Goal: Task Accomplishment & Management: Complete application form

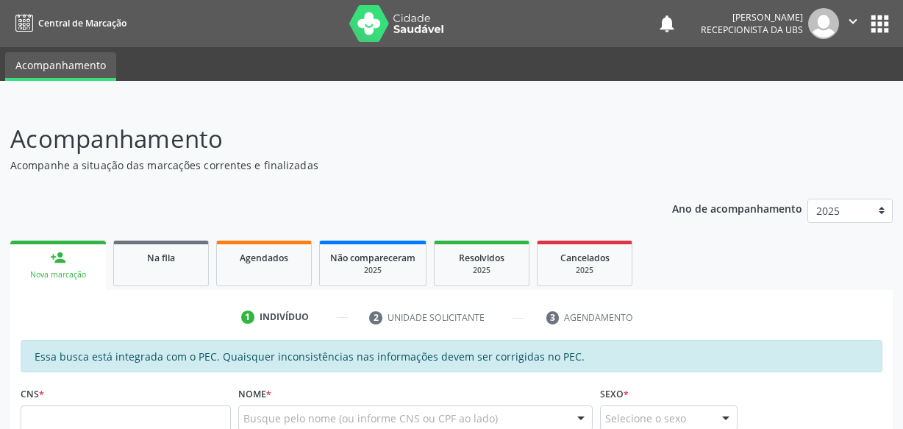
scroll to position [277, 0]
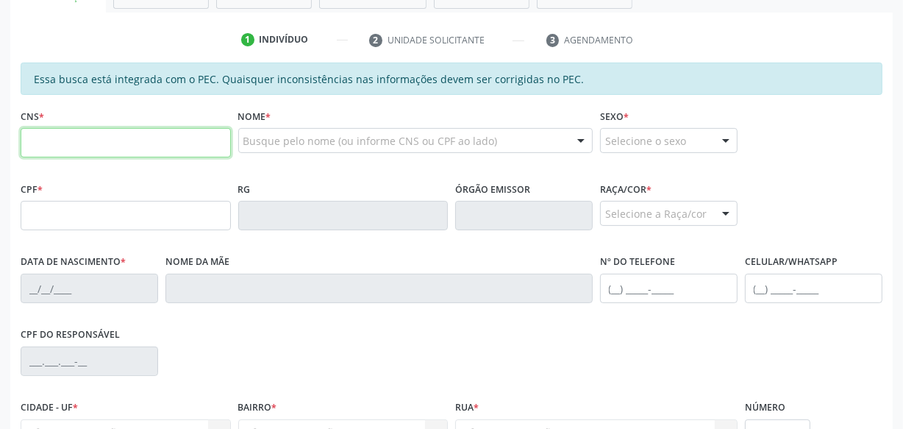
click at [124, 143] on input "text" at bounding box center [126, 142] width 210 height 29
type input "707 4000 4486 6079"
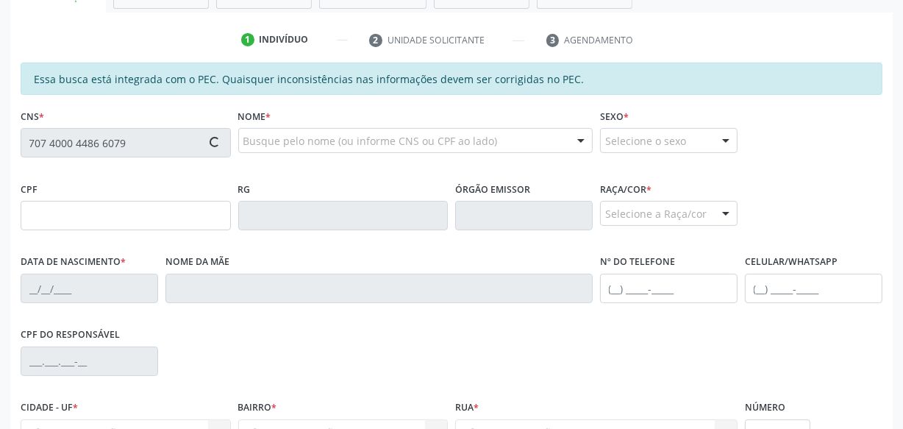
type input "098.643.074-95"
type input "1[DATE]"
type input "[PERSON_NAME]"
type input "[PHONE_NUMBER]"
type input "S/N"
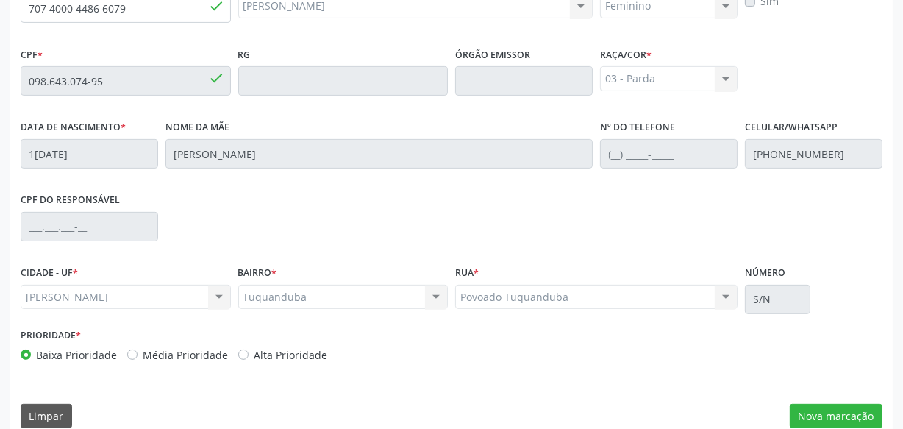
scroll to position [431, 0]
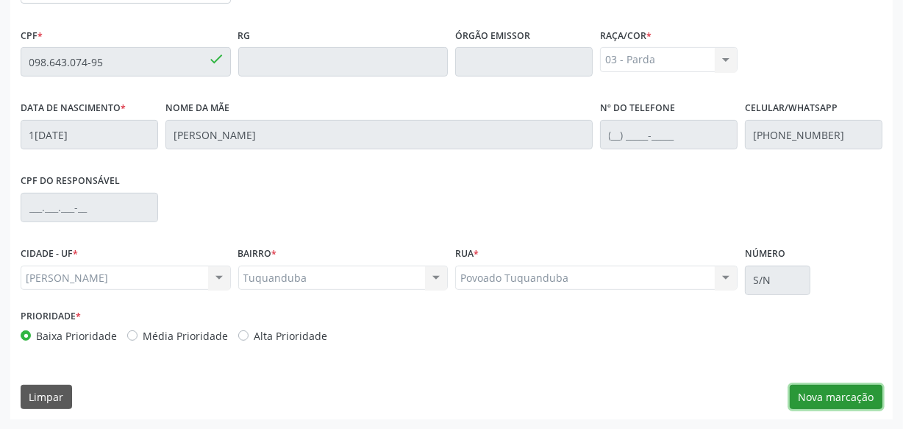
click at [828, 396] on button "Nova marcação" at bounding box center [836, 397] width 93 height 25
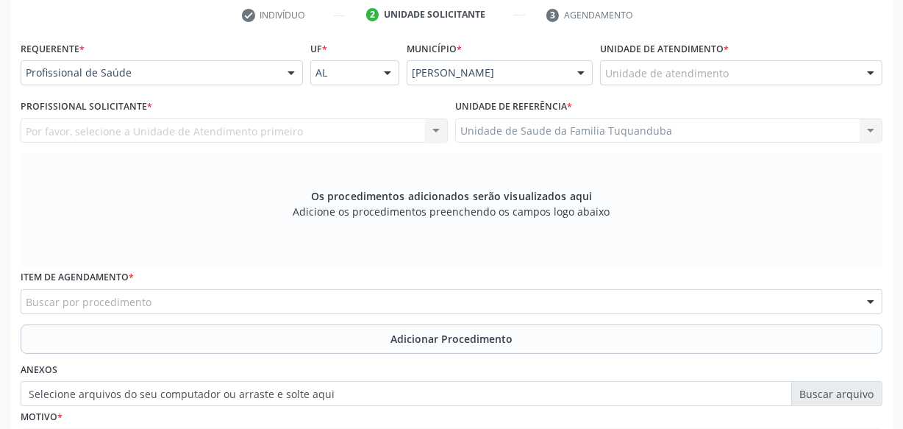
scroll to position [297, 0]
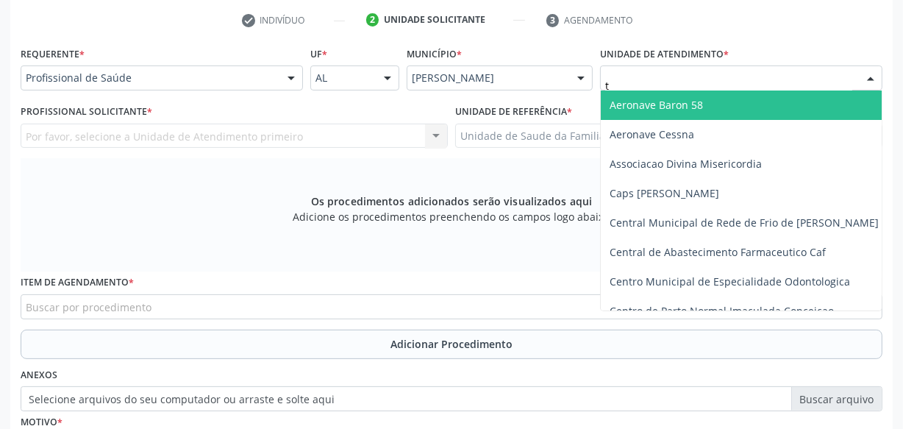
type input "tu"
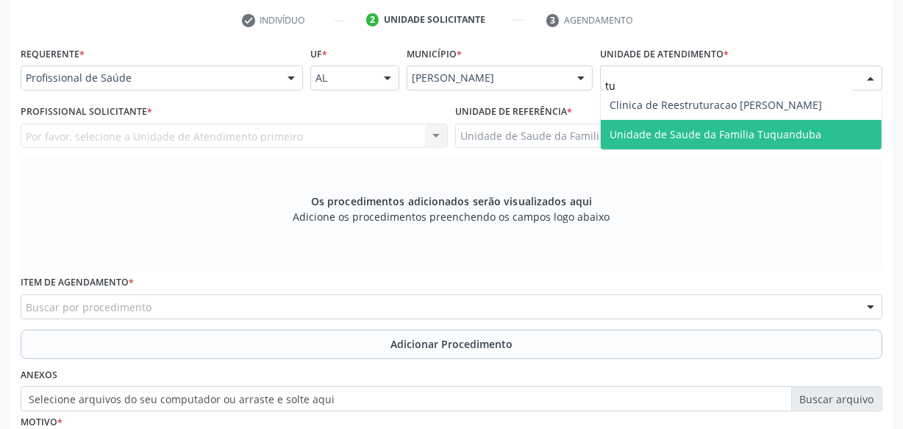
click at [632, 132] on span "Unidade de Saude da Familia Tuquanduba" at bounding box center [716, 134] width 212 height 14
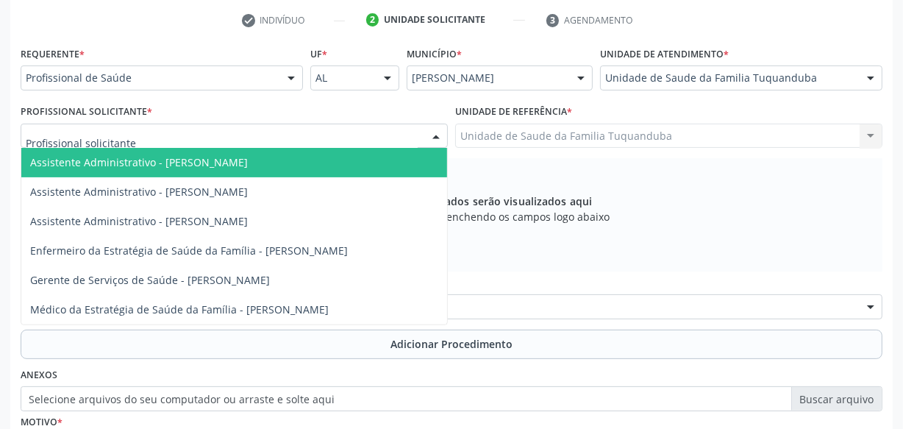
click at [232, 139] on div at bounding box center [234, 136] width 427 height 25
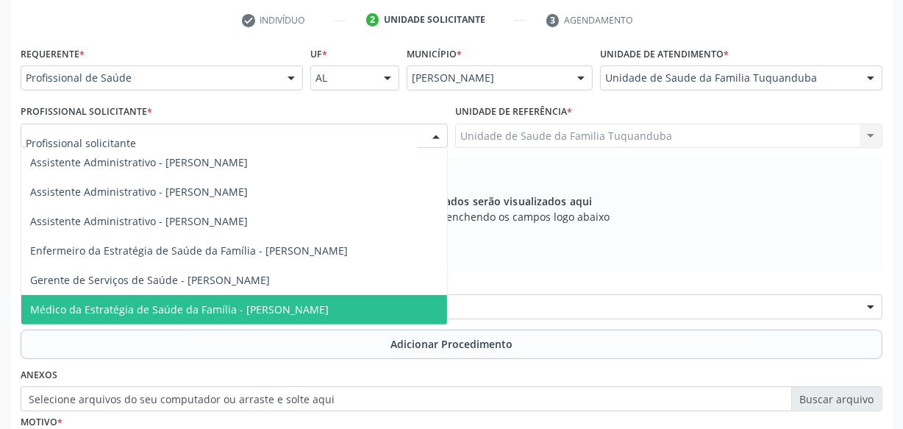
click at [243, 303] on span "Médico da Estratégia de Saúde da Família - [PERSON_NAME]" at bounding box center [179, 309] width 299 height 14
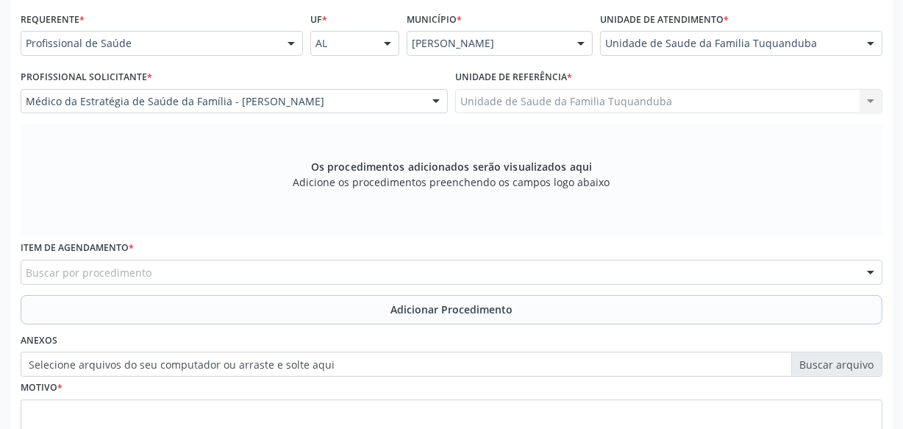
scroll to position [364, 0]
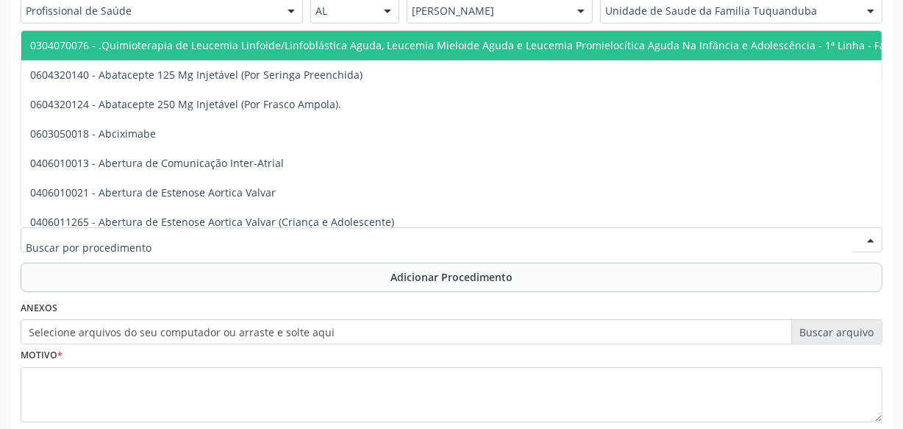
click at [329, 238] on div at bounding box center [452, 239] width 862 height 25
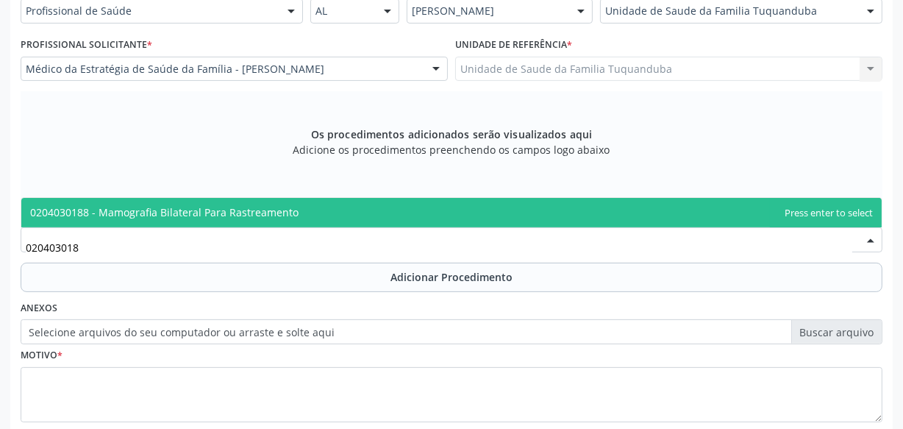
type input "0204030188"
click at [310, 214] on span "0204030188 - Mamografia Bilateral Para Rastreamento" at bounding box center [451, 212] width 860 height 29
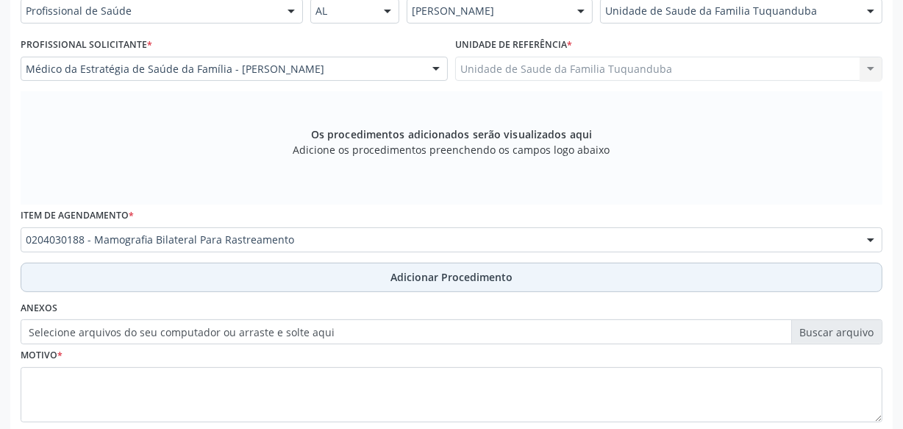
click at [415, 280] on span "Adicionar Procedimento" at bounding box center [452, 276] width 122 height 15
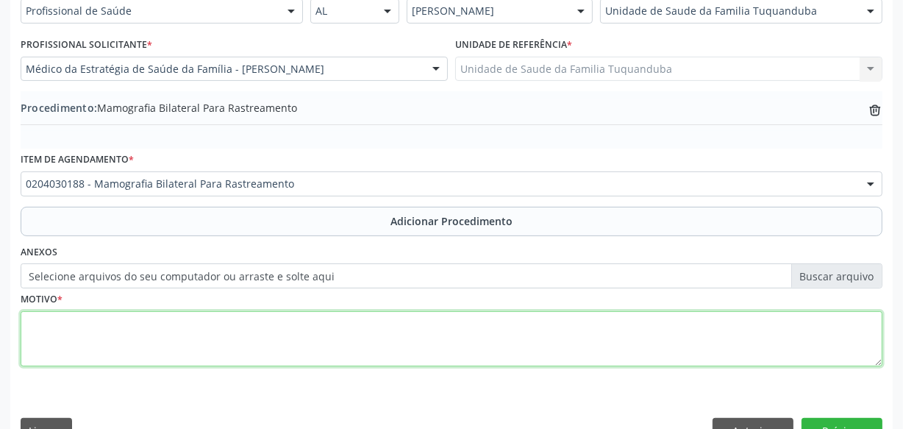
click at [363, 333] on textarea at bounding box center [452, 339] width 862 height 56
type textarea "Rotina"
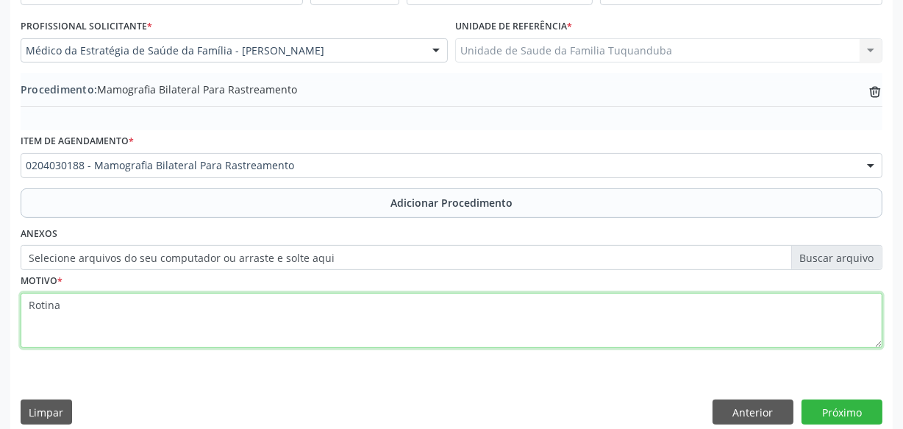
scroll to position [397, 0]
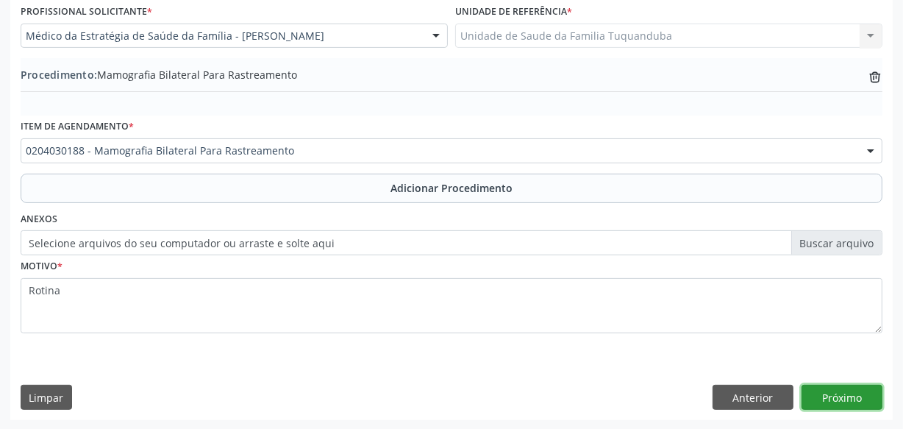
click at [830, 394] on button "Próximo" at bounding box center [842, 397] width 81 height 25
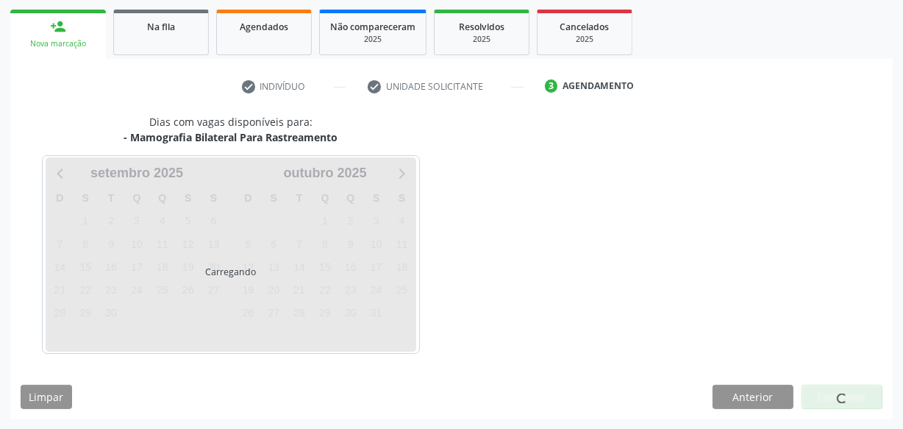
scroll to position [274, 0]
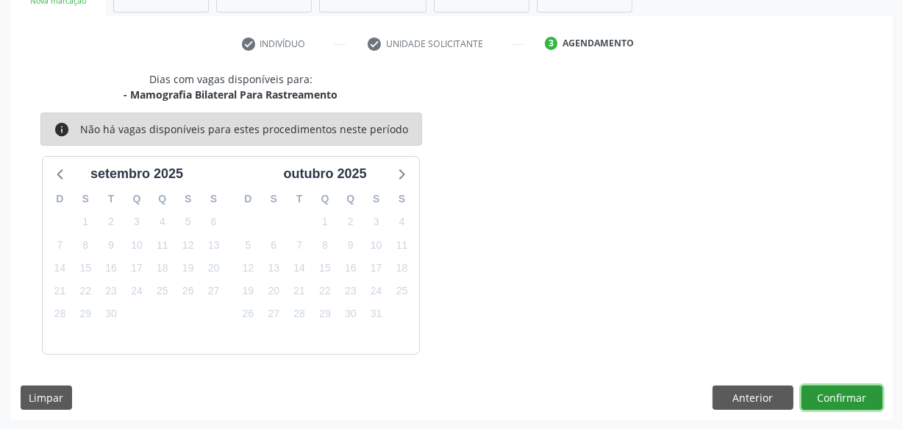
click at [830, 394] on button "Confirmar" at bounding box center [842, 397] width 81 height 25
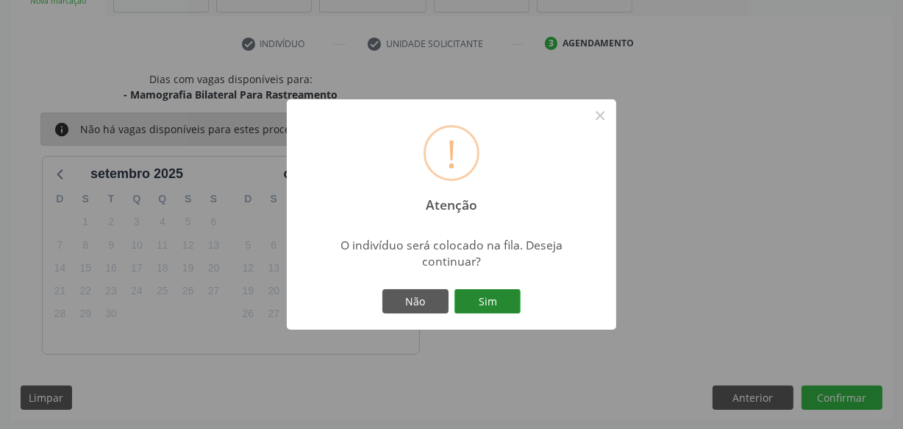
click at [496, 300] on button "Sim" at bounding box center [487, 301] width 66 height 25
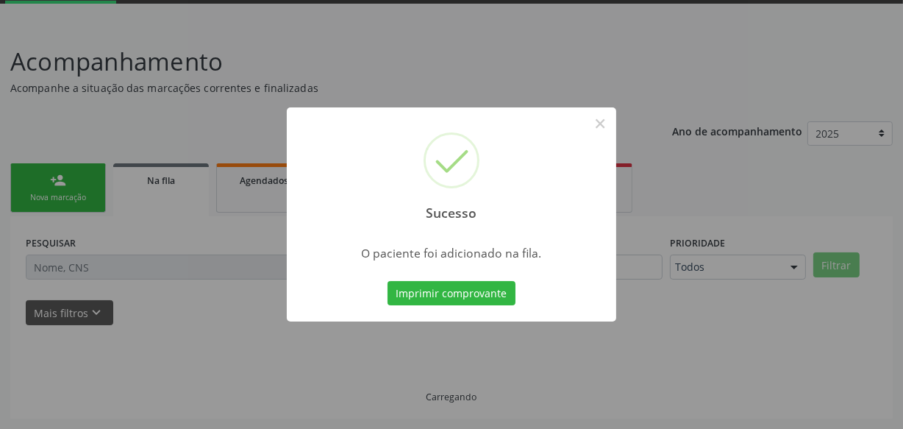
scroll to position [76, 0]
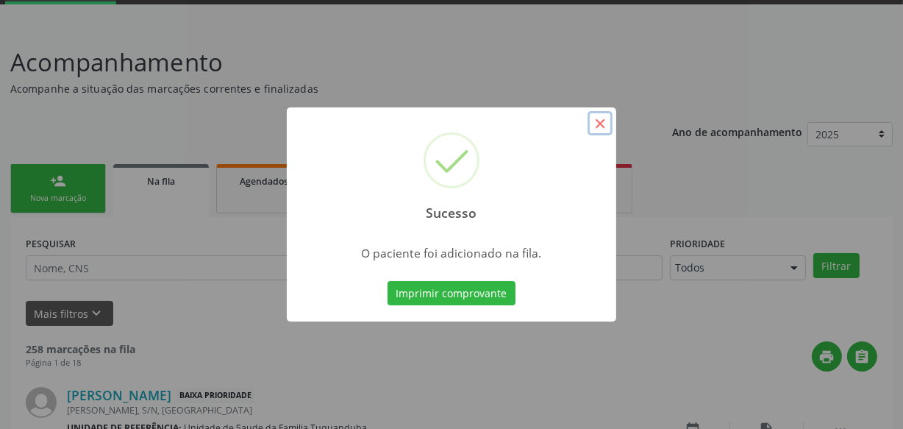
click at [596, 123] on button "×" at bounding box center [600, 123] width 25 height 25
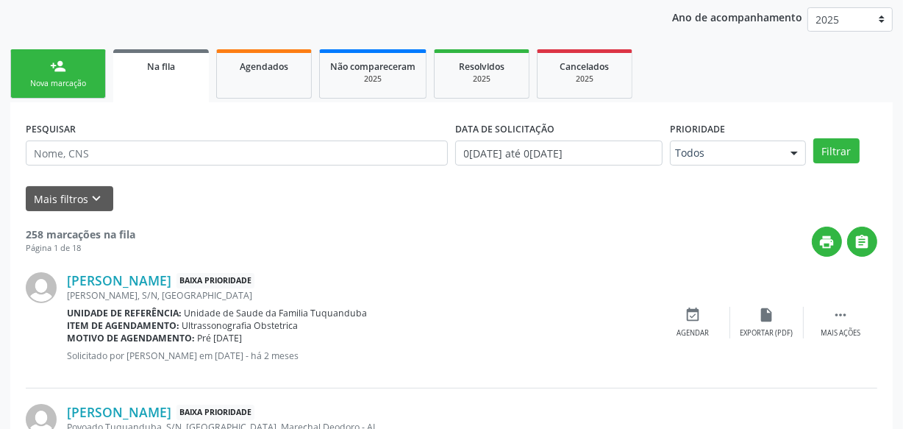
scroll to position [210, 0]
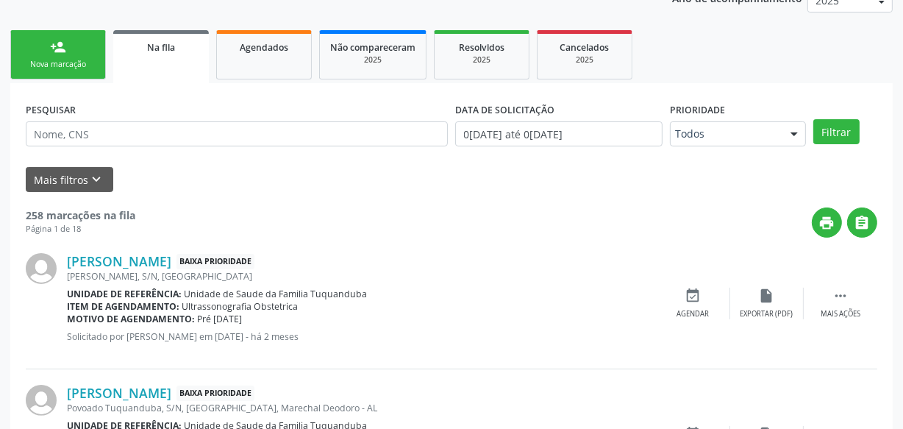
click at [57, 42] on div "person_add" at bounding box center [58, 47] width 16 height 16
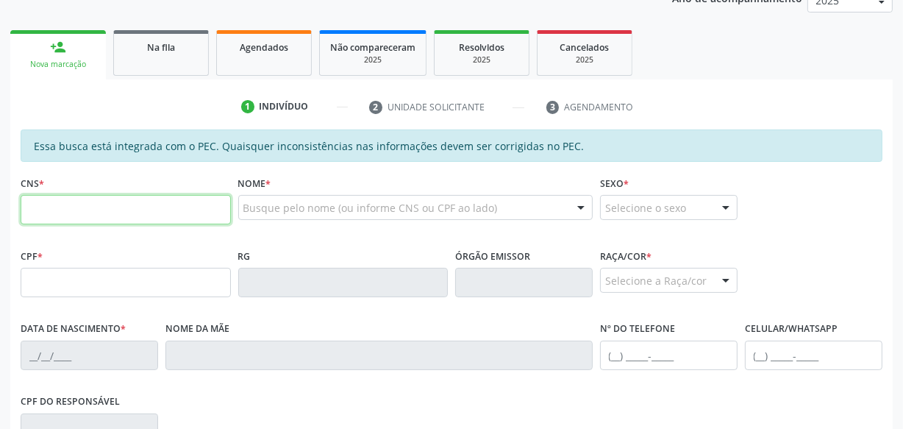
click at [103, 213] on input "text" at bounding box center [126, 209] width 210 height 29
type input "707 4000 4486 6079"
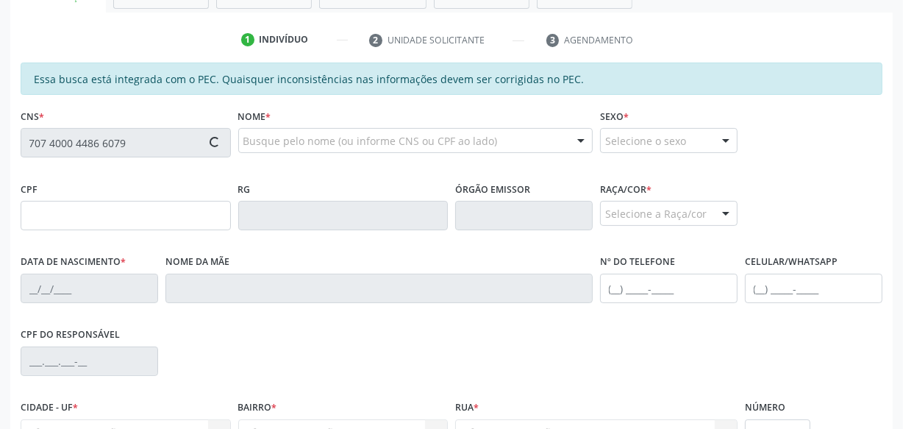
type input "098.643.074-95"
type input "1[DATE]"
type input "[PERSON_NAME]"
type input "[PHONE_NUMBER]"
type input "S/N"
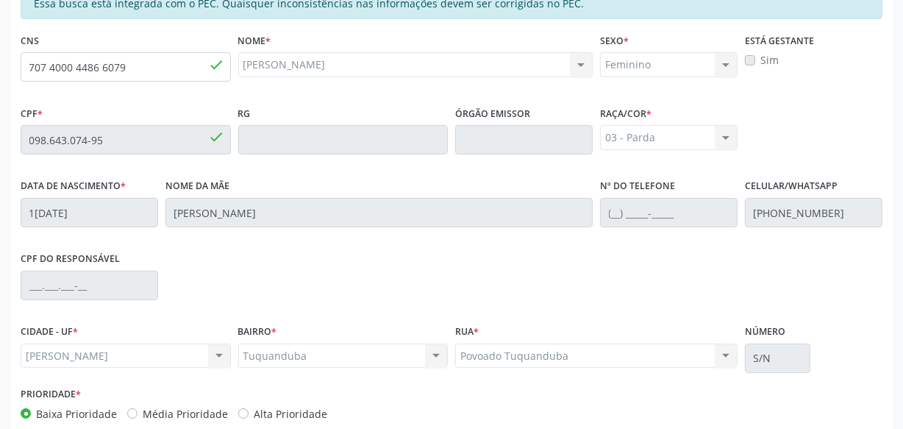
scroll to position [431, 0]
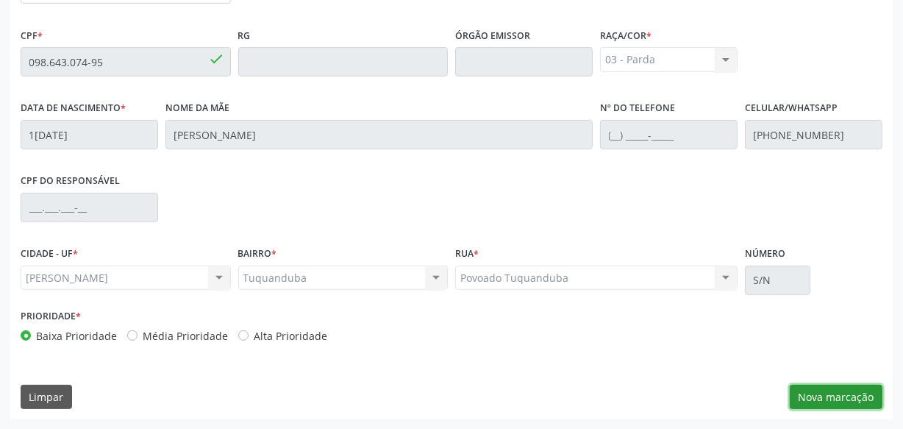
click at [819, 395] on button "Nova marcação" at bounding box center [836, 397] width 93 height 25
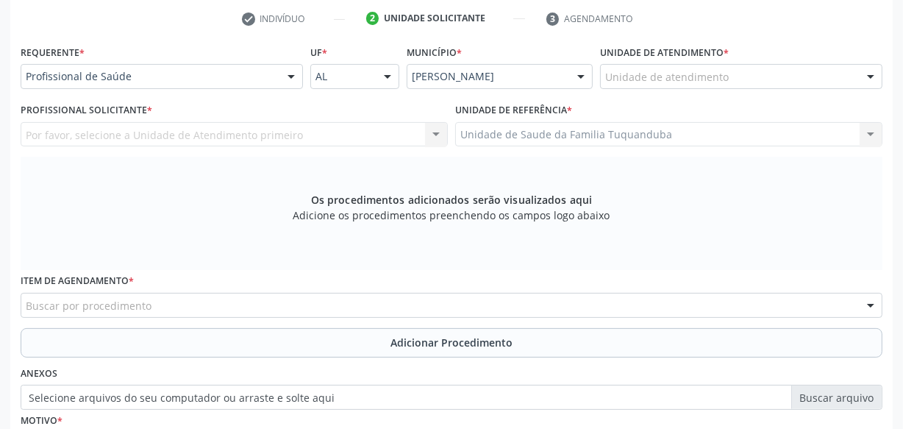
scroll to position [297, 0]
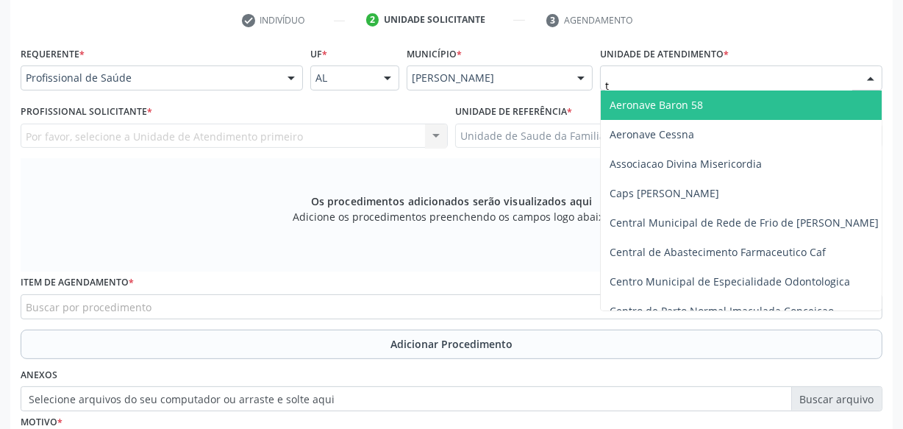
type input "tu"
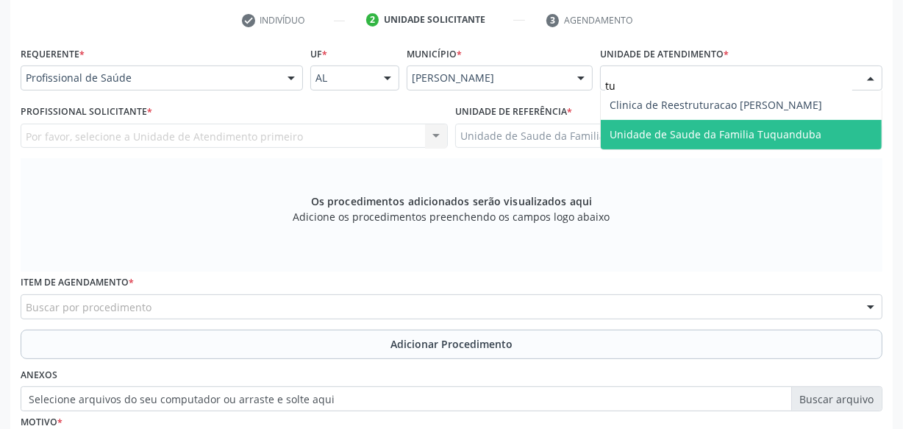
click at [696, 127] on span "Unidade de Saude da Familia Tuquanduba" at bounding box center [716, 134] width 212 height 14
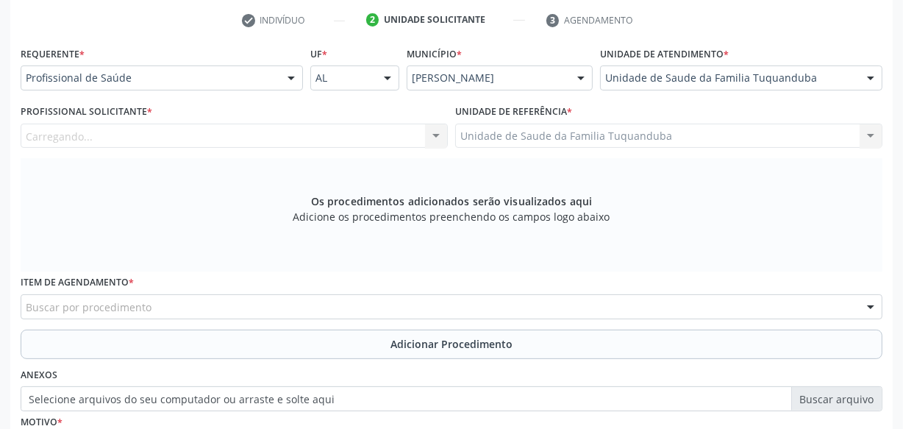
click at [354, 129] on div "Carregando... Nenhum resultado encontrado para: " " Não há nenhuma opção para s…" at bounding box center [234, 136] width 427 height 25
click at [354, 129] on div "Profissional solicitante" at bounding box center [234, 136] width 427 height 25
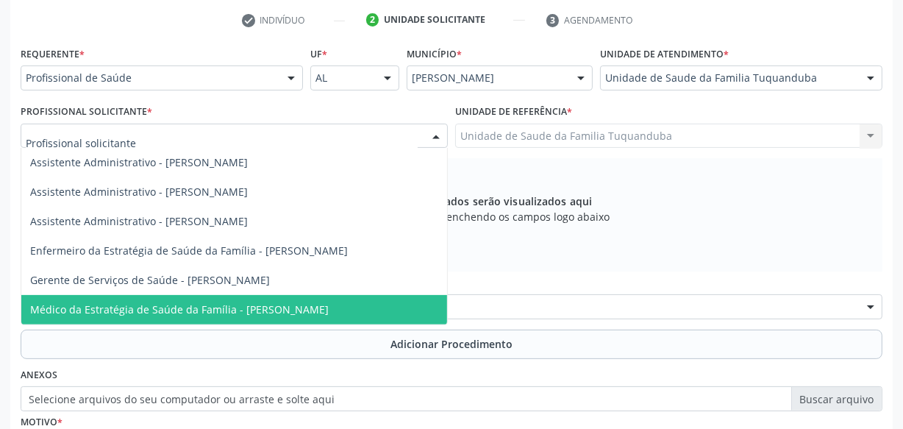
click at [279, 315] on span "Médico da Estratégia de Saúde da Família - [PERSON_NAME]" at bounding box center [179, 309] width 299 height 14
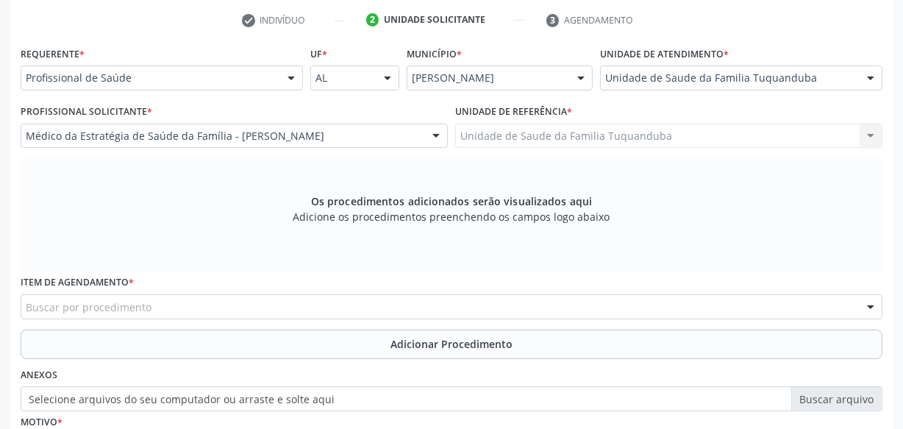
click at [279, 308] on div "Buscar por procedimento" at bounding box center [452, 306] width 862 height 25
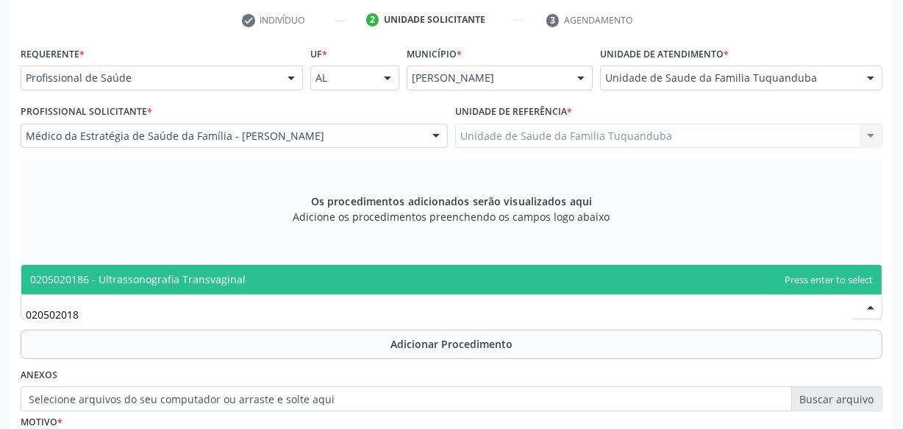
click at [301, 277] on span "0205020186 - Ultrassonografia Transvaginal" at bounding box center [451, 279] width 860 height 29
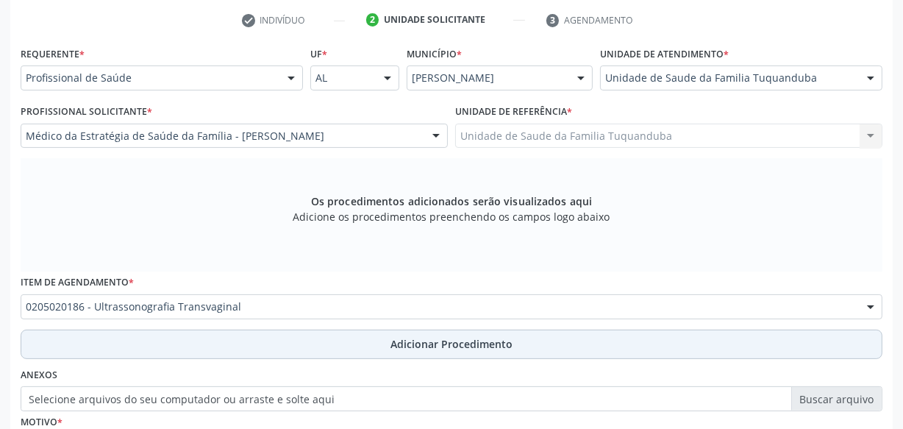
click at [354, 338] on button "Adicionar Procedimento" at bounding box center [452, 343] width 862 height 29
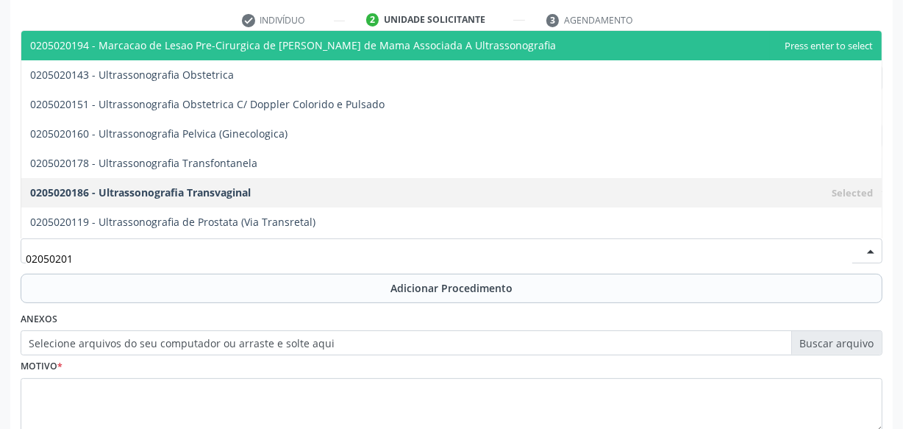
type input "020502016"
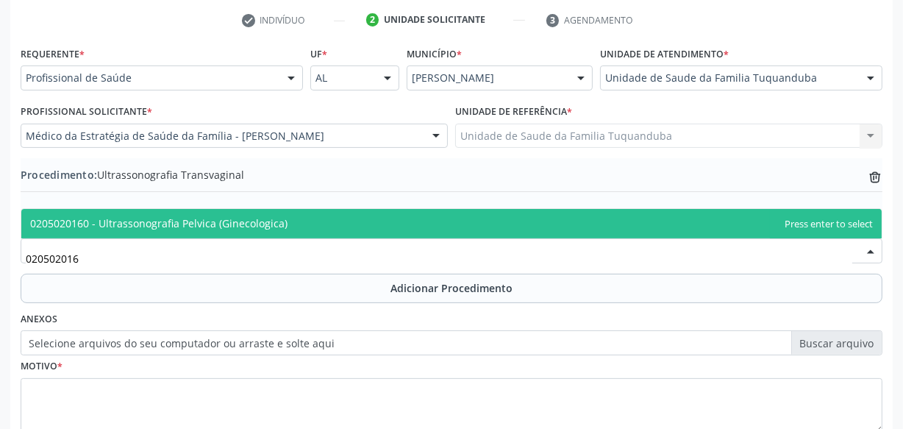
click at [279, 228] on span "0205020160 - Ultrassonografia Pelvica (Ginecologica)" at bounding box center [158, 223] width 257 height 14
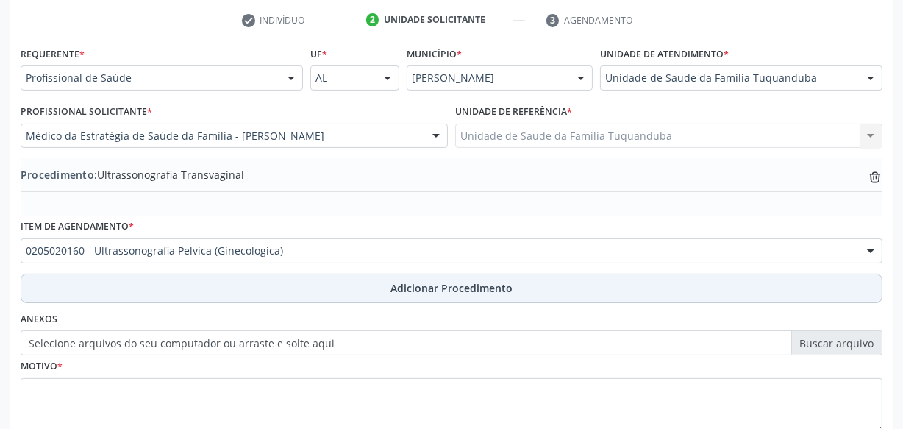
click at [334, 282] on button "Adicionar Procedimento" at bounding box center [452, 288] width 862 height 29
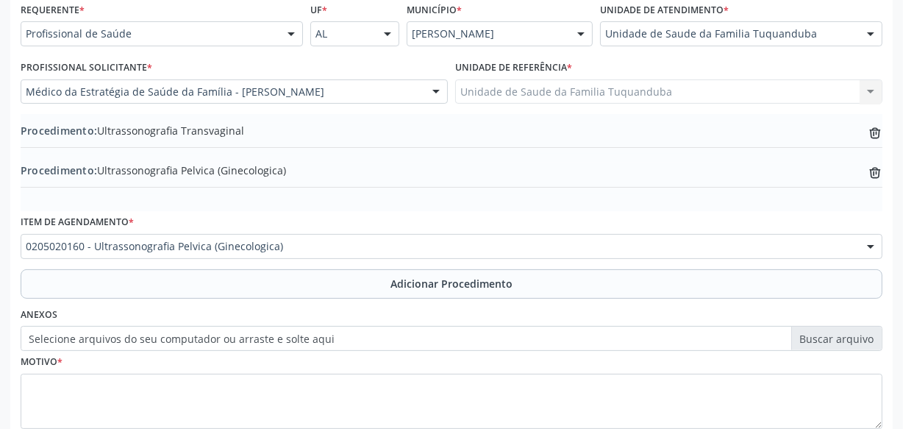
scroll to position [431, 0]
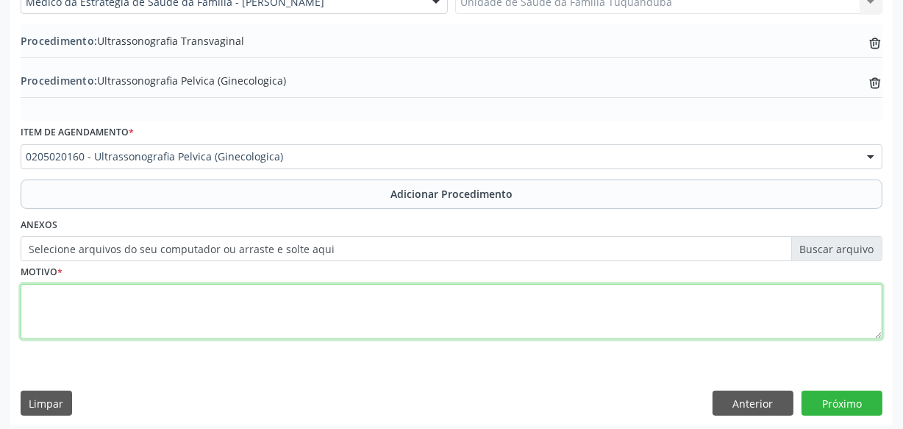
click at [324, 290] on textarea at bounding box center [452, 312] width 862 height 56
type textarea "Acompahamento."
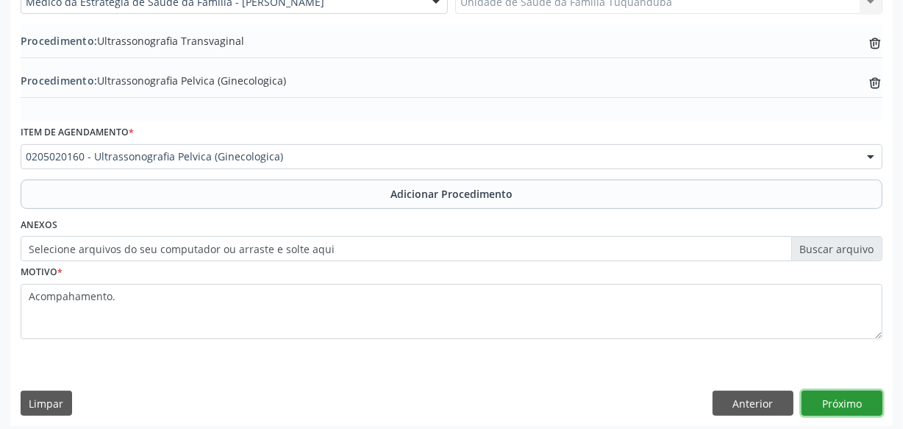
click at [826, 397] on button "Próximo" at bounding box center [842, 403] width 81 height 25
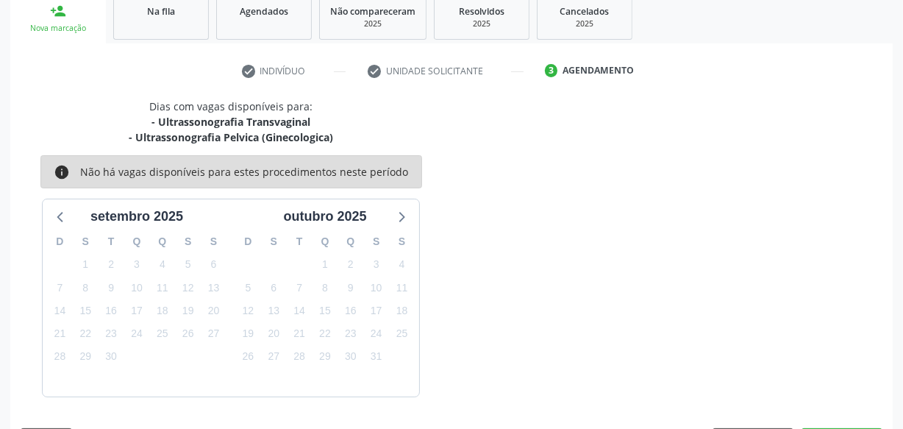
scroll to position [290, 0]
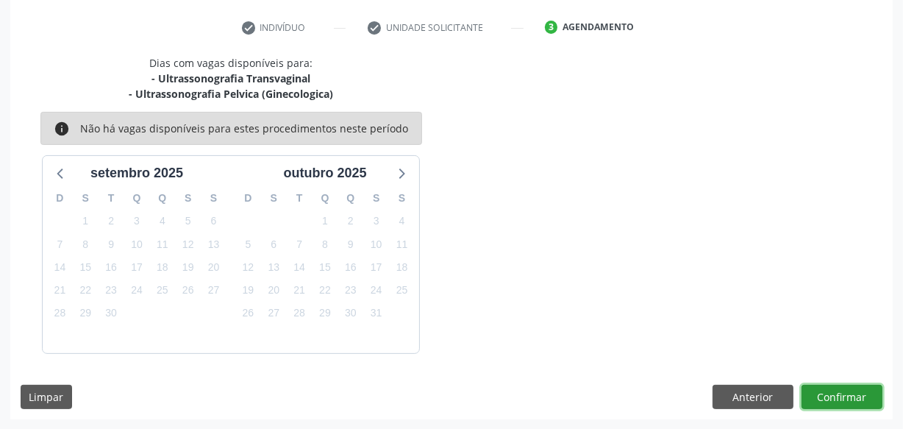
click at [826, 397] on button "Confirmar" at bounding box center [842, 397] width 81 height 25
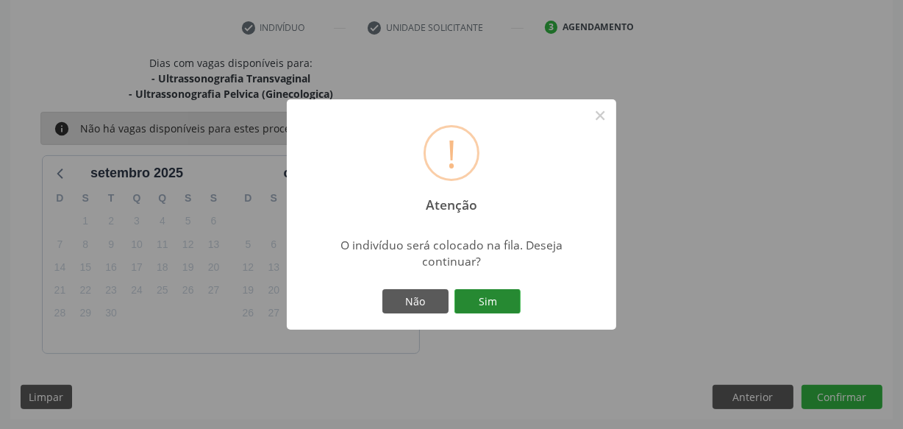
click at [500, 297] on button "Sim" at bounding box center [487, 301] width 66 height 25
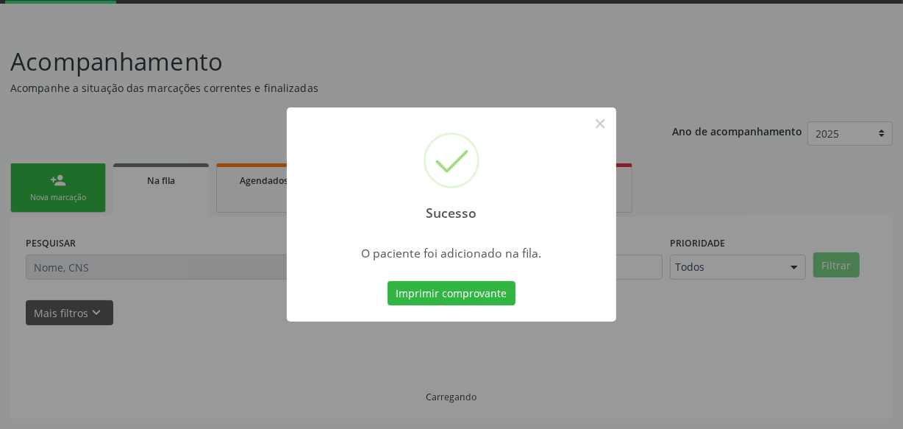
scroll to position [76, 0]
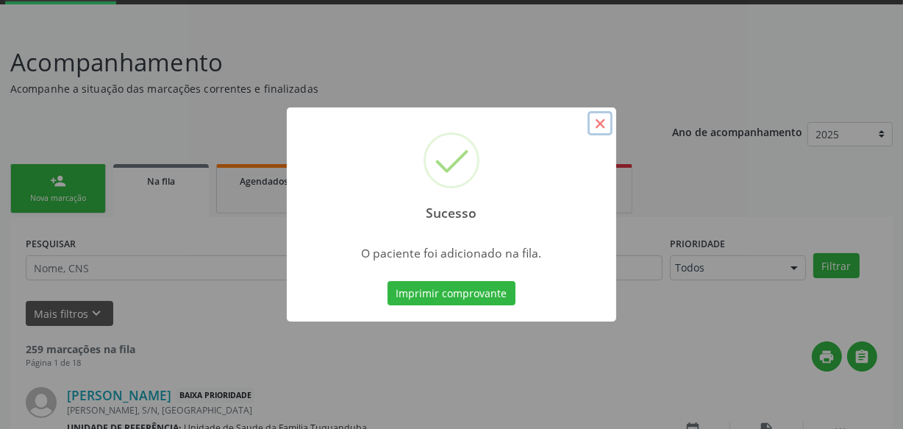
click at [596, 124] on button "×" at bounding box center [600, 123] width 25 height 25
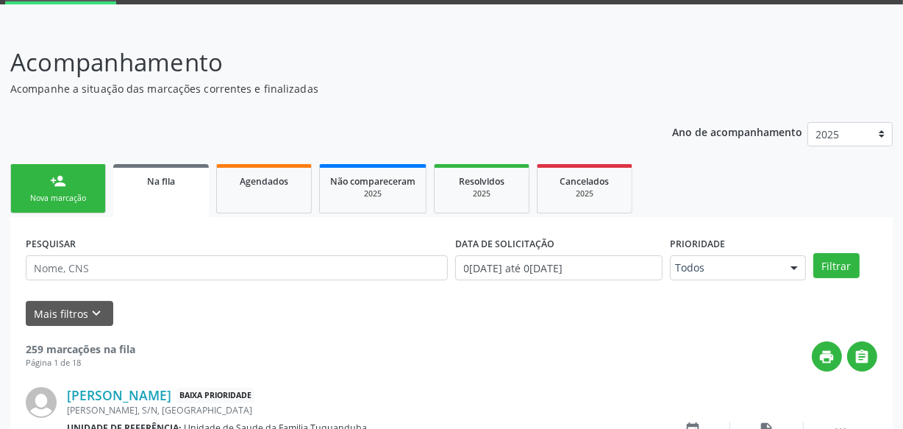
click at [76, 177] on link "person_add Nova marcação" at bounding box center [58, 188] width 96 height 49
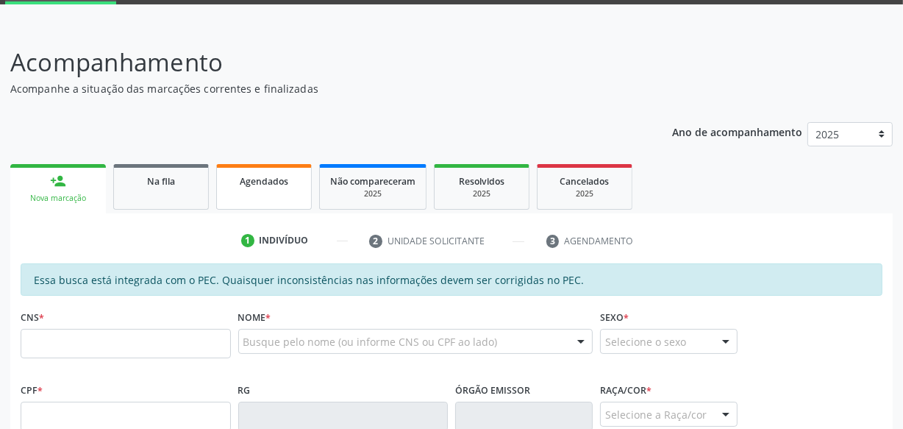
click at [293, 191] on link "Agendados" at bounding box center [264, 187] width 96 height 46
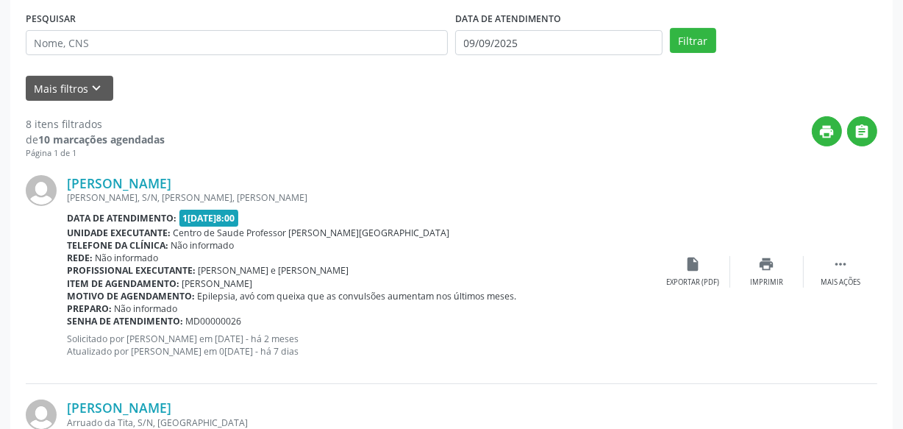
scroll to position [277, 0]
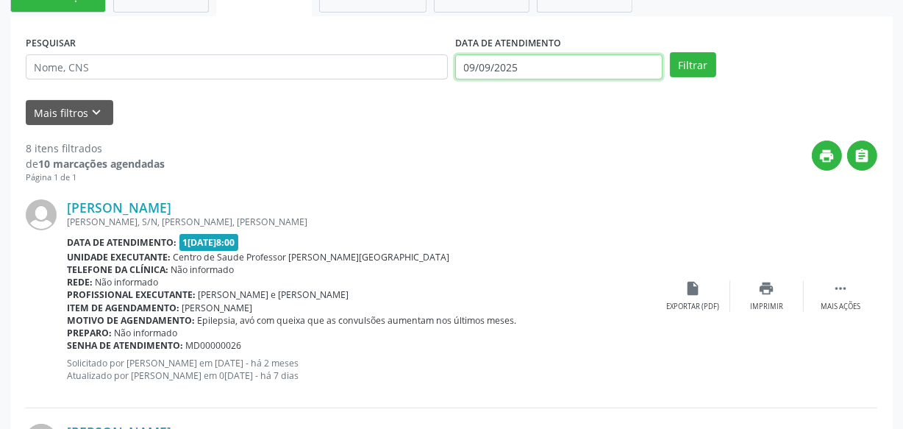
click at [573, 67] on input "09/09/2025" at bounding box center [558, 66] width 207 height 25
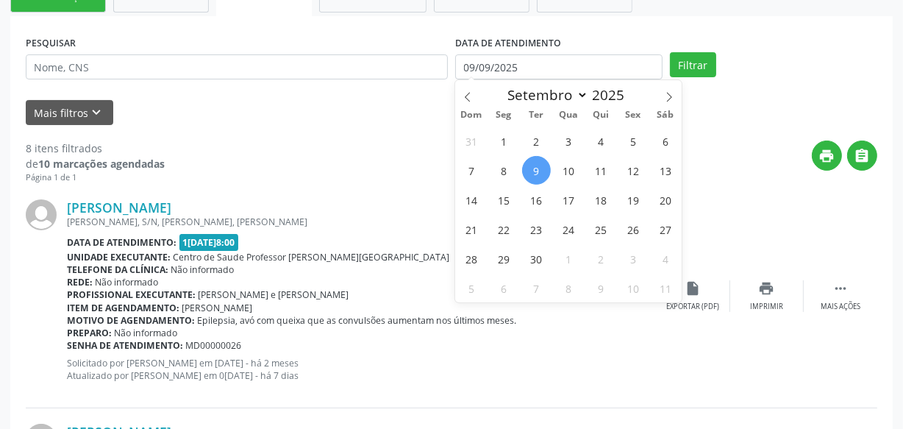
click at [528, 172] on span "9" at bounding box center [536, 170] width 29 height 29
type input "09/09/2025"
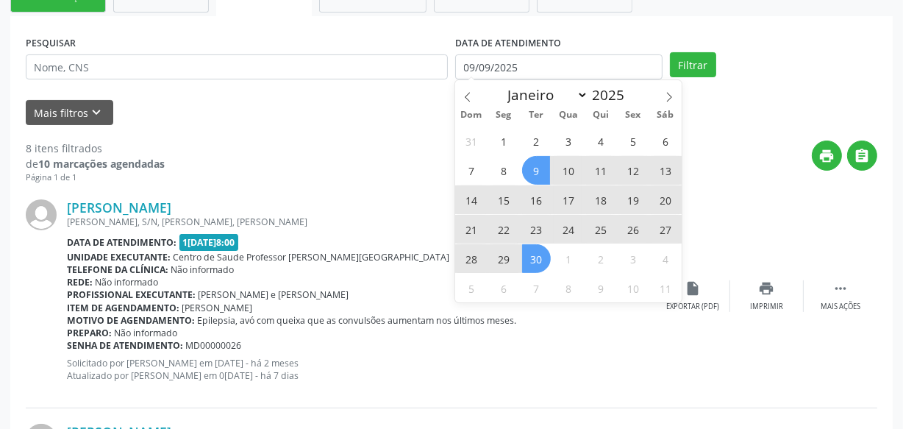
click at [537, 260] on span "30" at bounding box center [536, 258] width 29 height 29
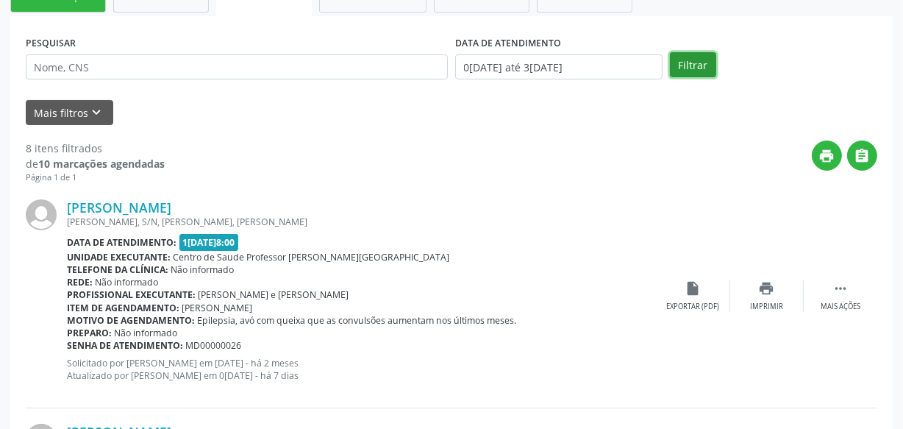
click at [683, 65] on button "Filtrar" at bounding box center [693, 64] width 46 height 25
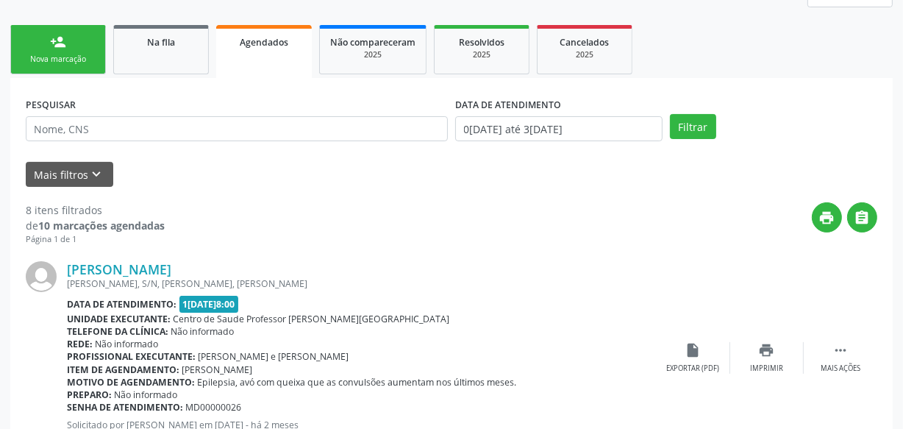
scroll to position [247, 0]
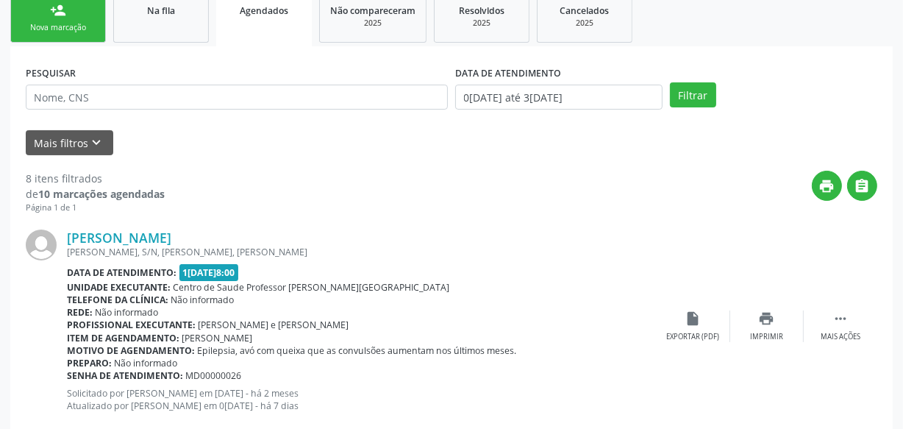
click at [66, 29] on div "Nova marcação" at bounding box center [58, 27] width 74 height 11
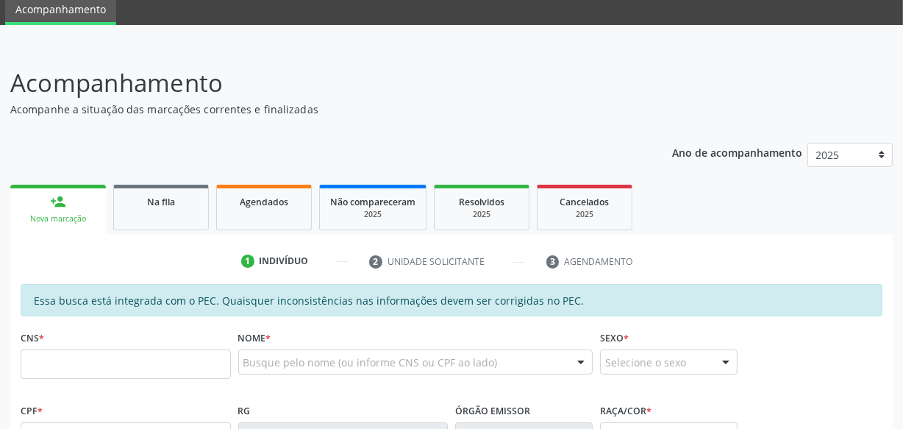
scroll to position [133, 0]
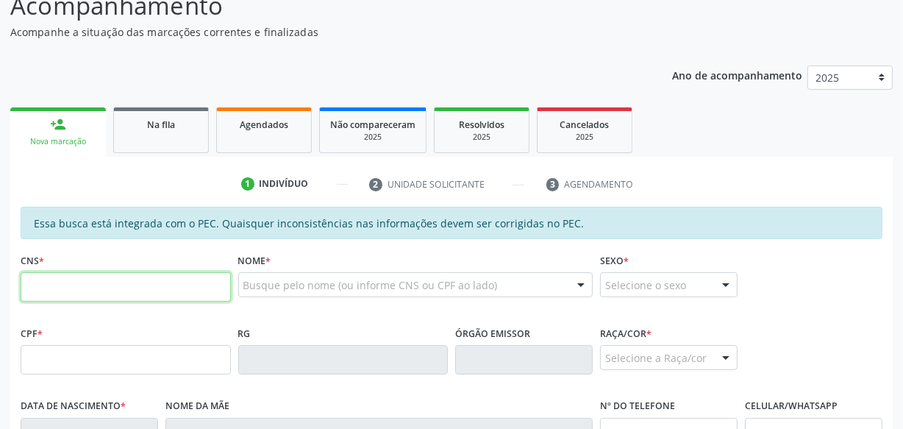
click at [119, 279] on input "text" at bounding box center [126, 286] width 210 height 29
type input "1"
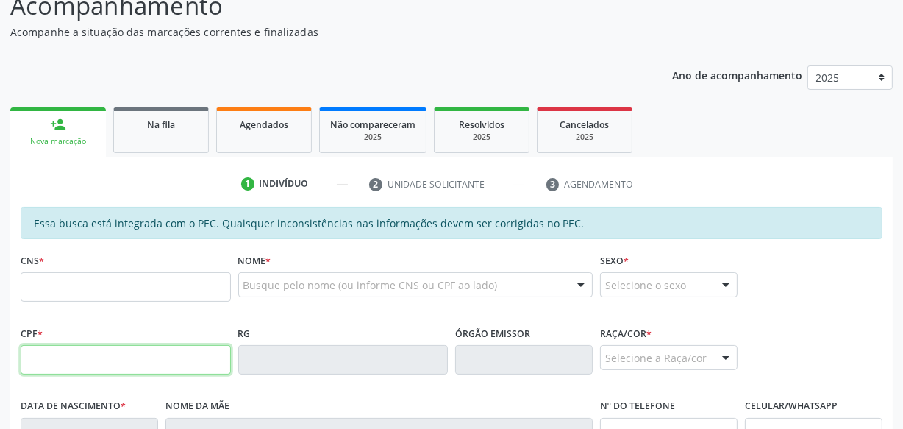
click at [133, 352] on input "text" at bounding box center [126, 359] width 210 height 29
type input "147.746.844-73"
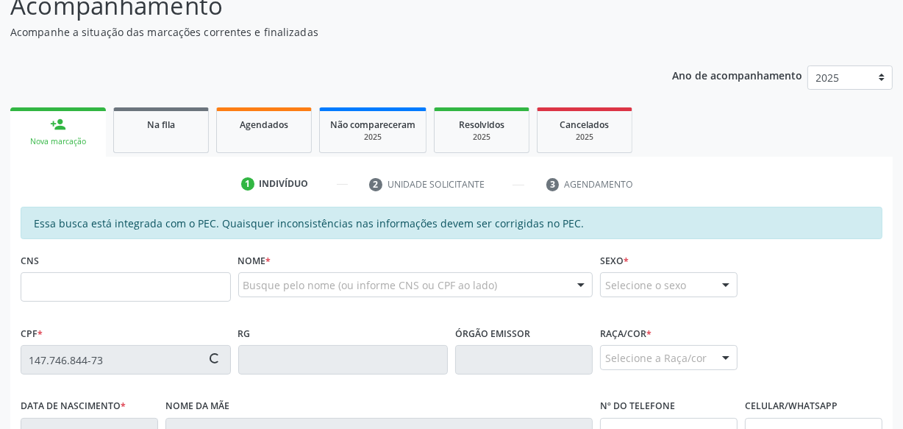
type input "704 6066 7224 2424"
type input "0[DATE]"
type input "[PERSON_NAME]"
type input "[PHONE_NUMBER]"
type input "S/N"
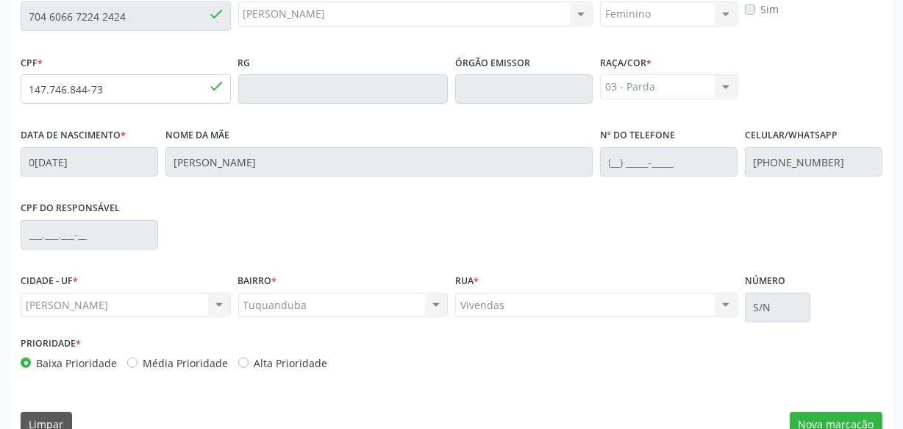
scroll to position [431, 0]
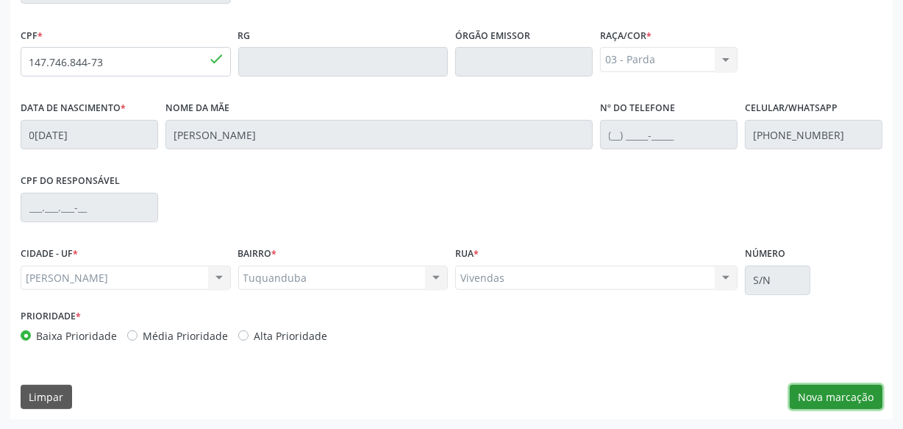
click at [824, 397] on button "Nova marcação" at bounding box center [836, 397] width 93 height 25
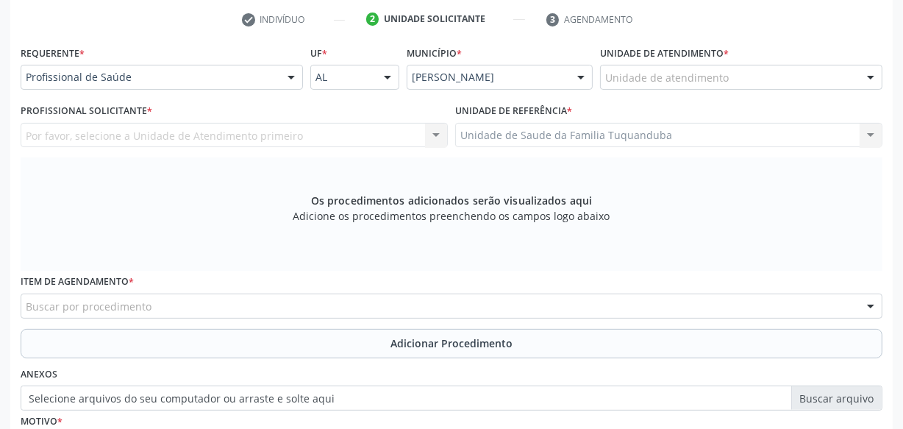
scroll to position [297, 0]
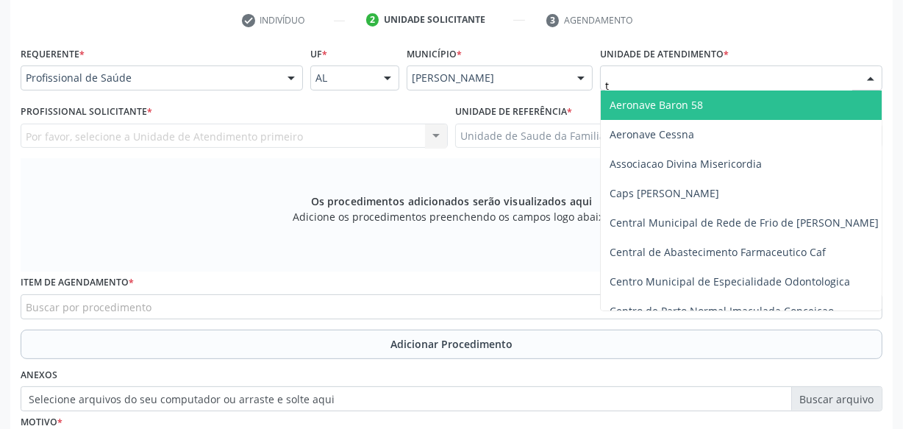
type input "tu"
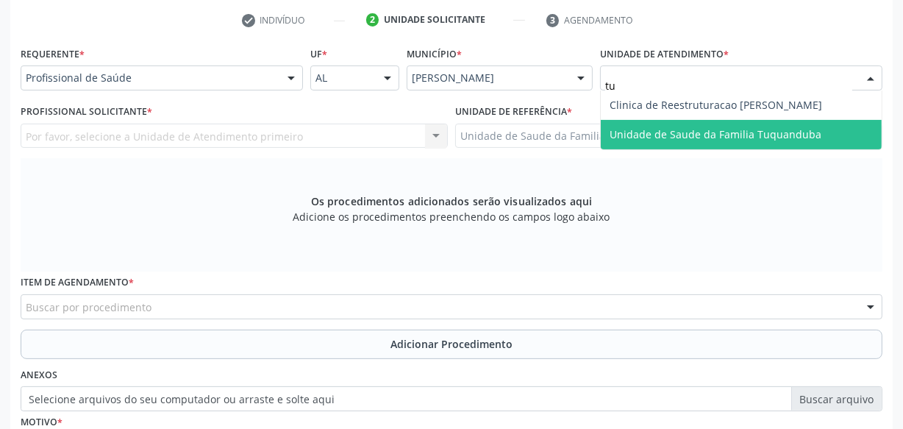
click at [656, 138] on span "Unidade de Saude da Familia Tuquanduba" at bounding box center [716, 134] width 212 height 14
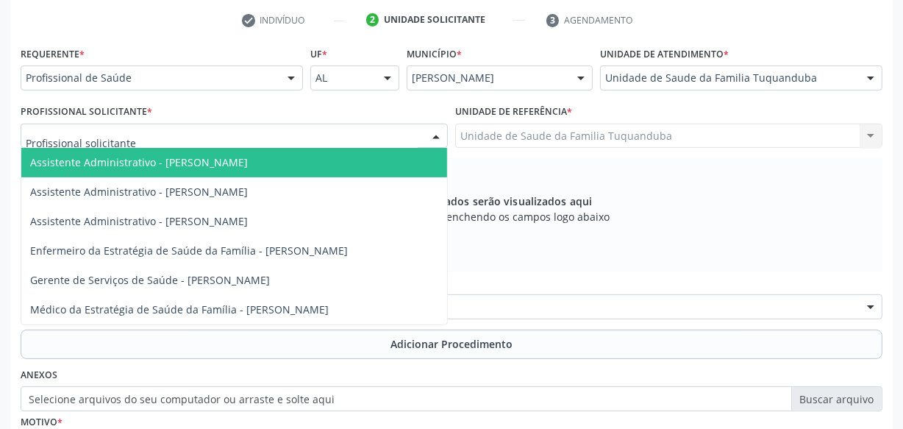
click at [242, 132] on div at bounding box center [234, 136] width 427 height 25
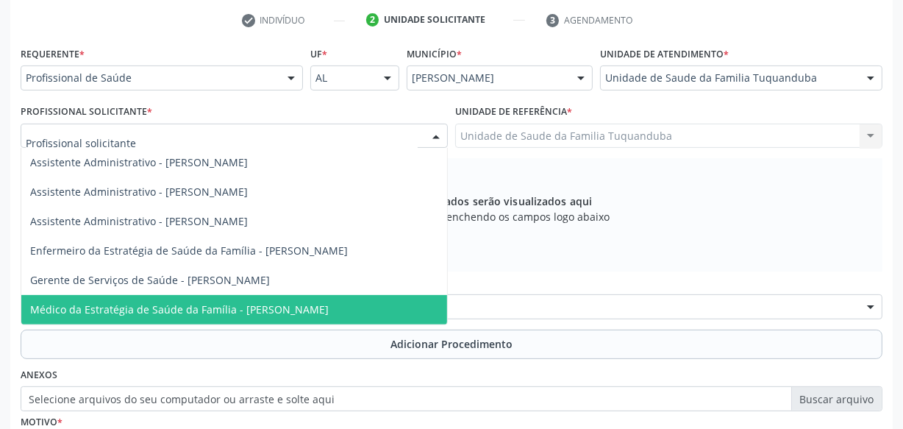
click at [234, 305] on span "Médico da Estratégia de Saúde da Família - [PERSON_NAME]" at bounding box center [179, 309] width 299 height 14
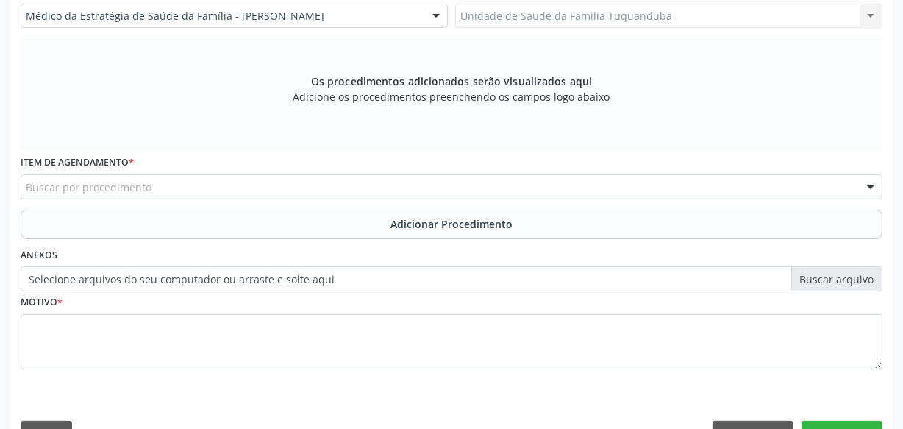
scroll to position [431, 0]
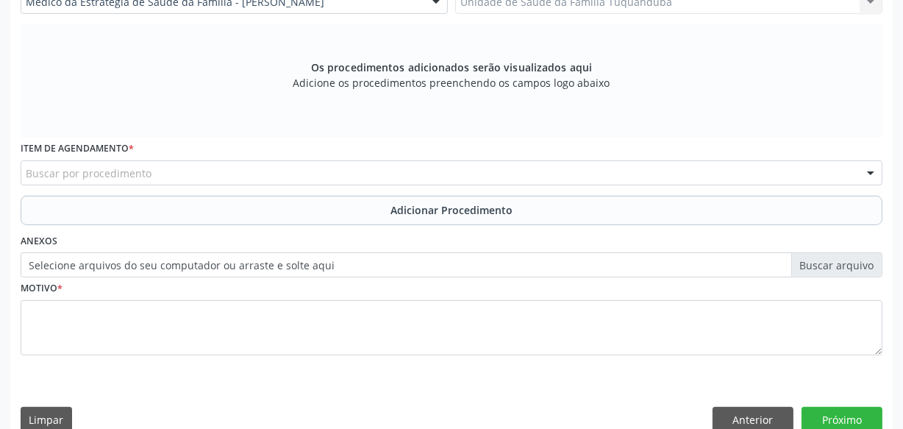
click at [241, 178] on div "Buscar por procedimento" at bounding box center [452, 172] width 862 height 25
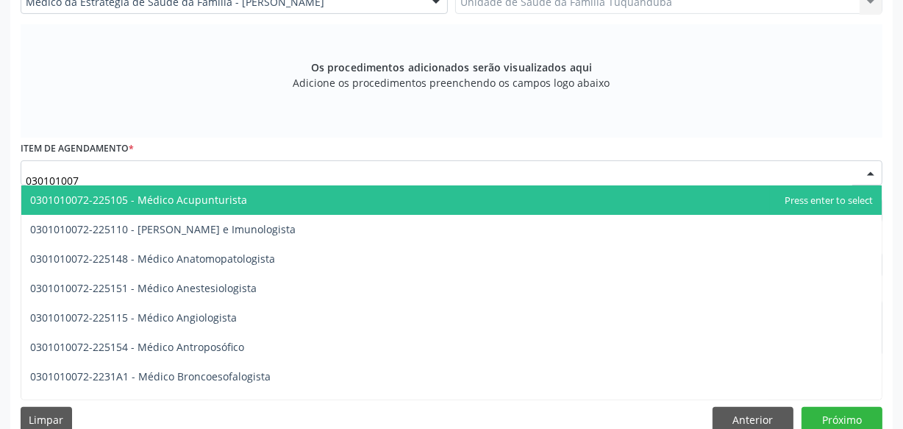
type input "0301010072"
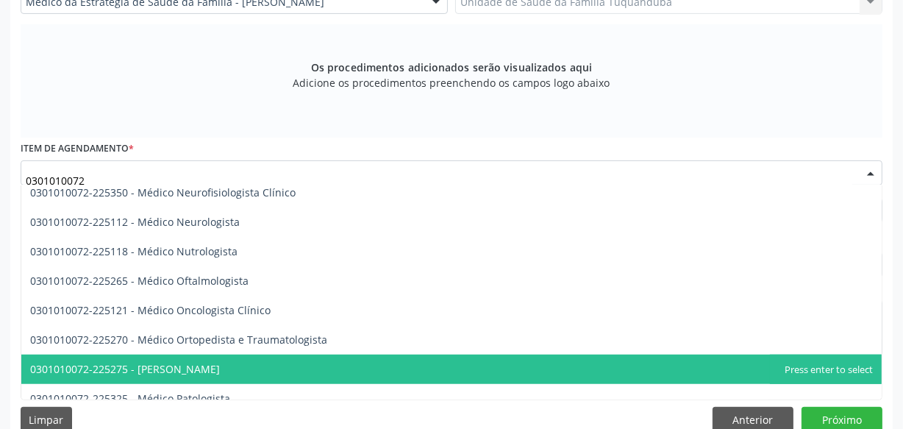
scroll to position [1203, 0]
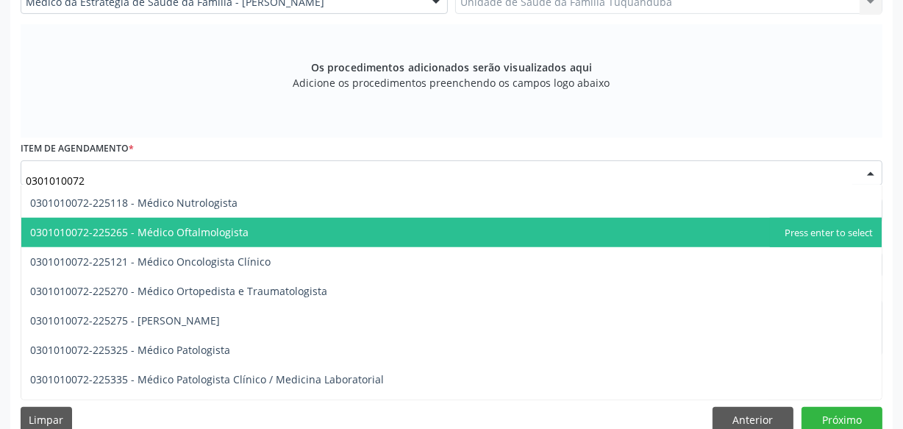
click at [209, 229] on span "0301010072-225265 - Médico Oftalmologista" at bounding box center [139, 232] width 218 height 14
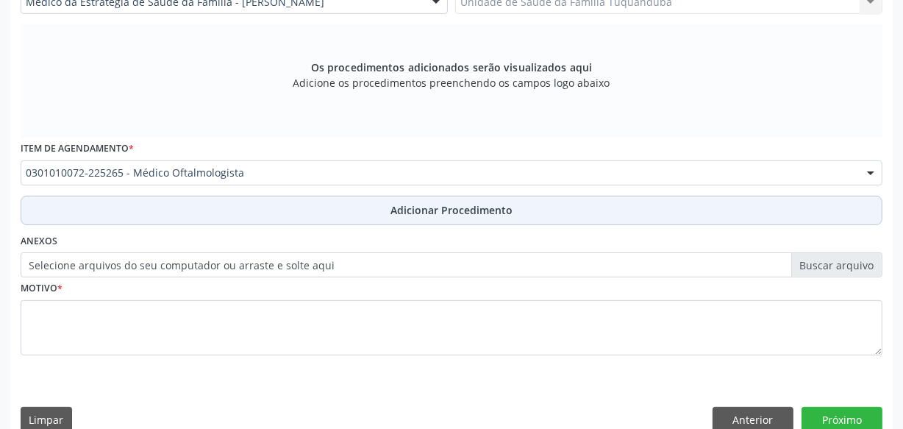
click at [318, 214] on button "Adicionar Procedimento" at bounding box center [452, 210] width 862 height 29
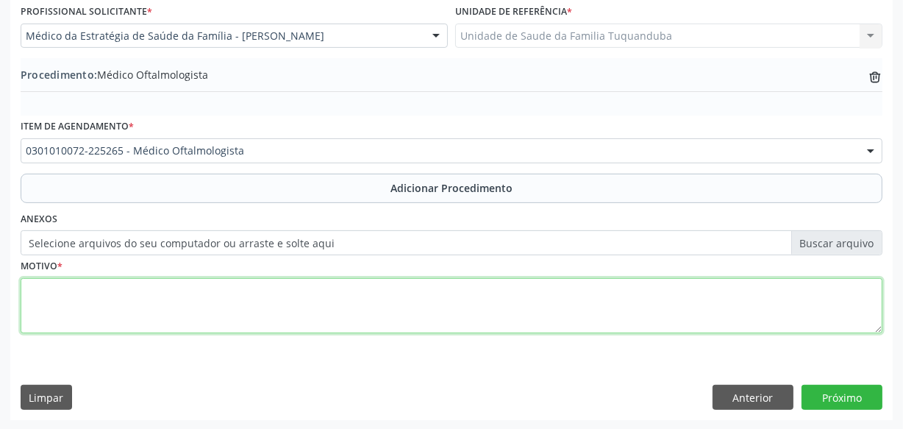
click at [296, 303] on textarea at bounding box center [452, 306] width 862 height 56
type textarea "Astigmatismo."
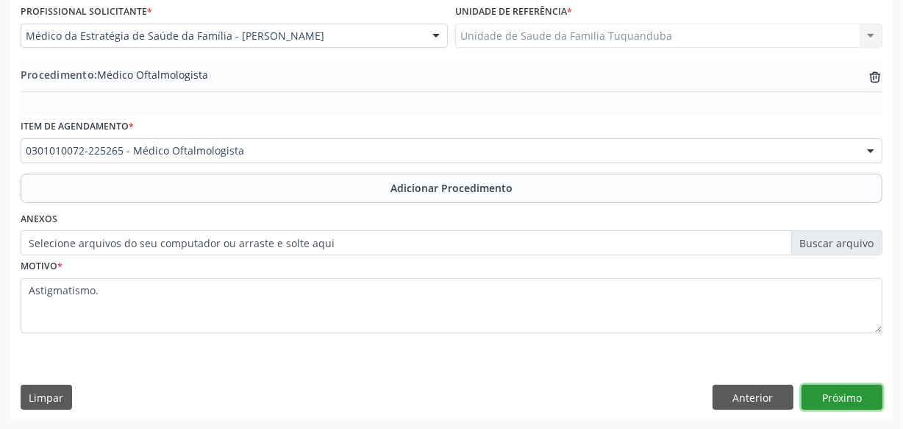
click at [822, 399] on button "Próximo" at bounding box center [842, 397] width 81 height 25
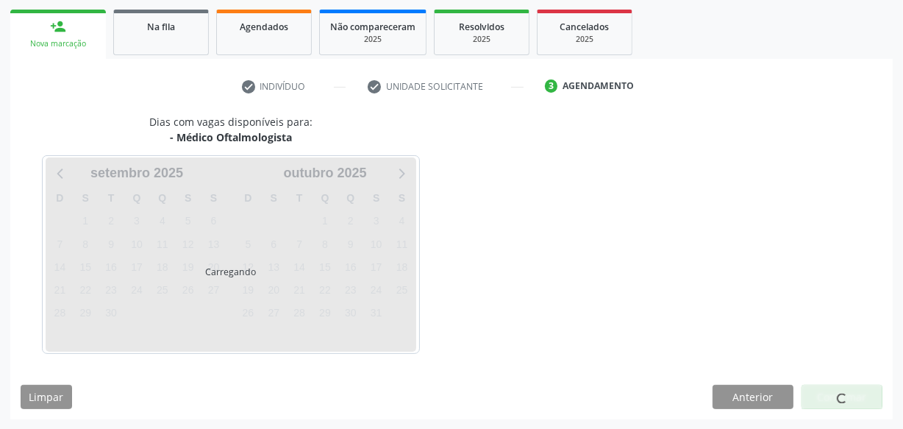
scroll to position [274, 0]
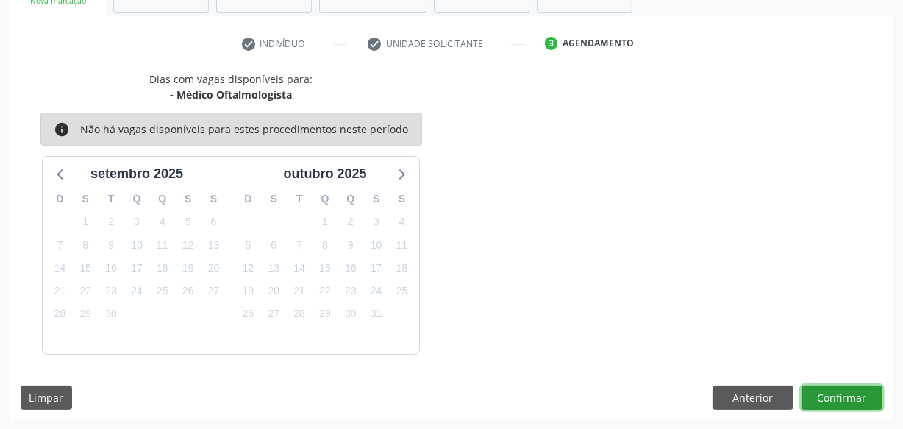
click at [822, 399] on button "Confirmar" at bounding box center [842, 397] width 81 height 25
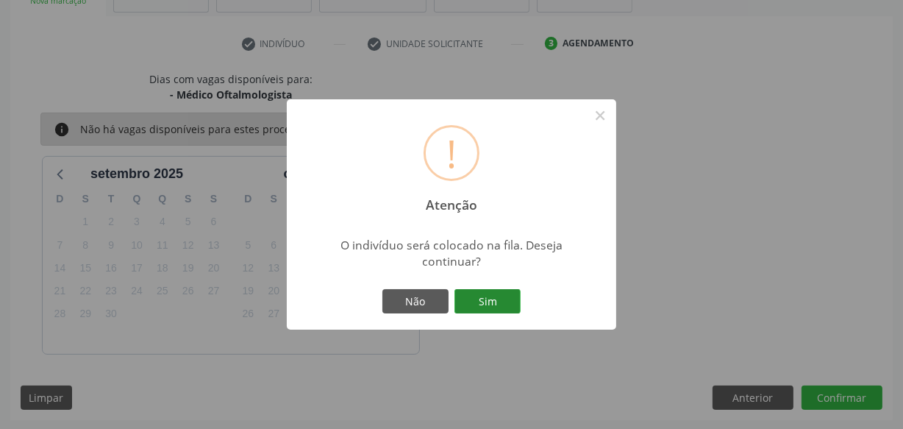
click at [491, 307] on button "Sim" at bounding box center [487, 301] width 66 height 25
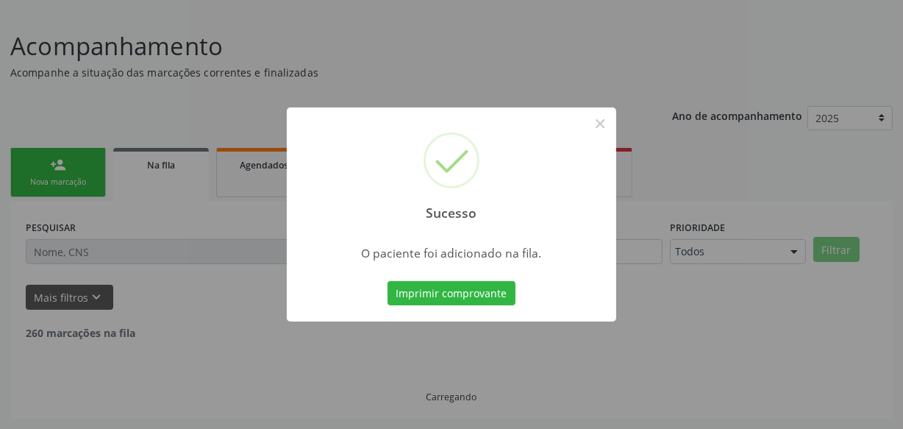
scroll to position [76, 0]
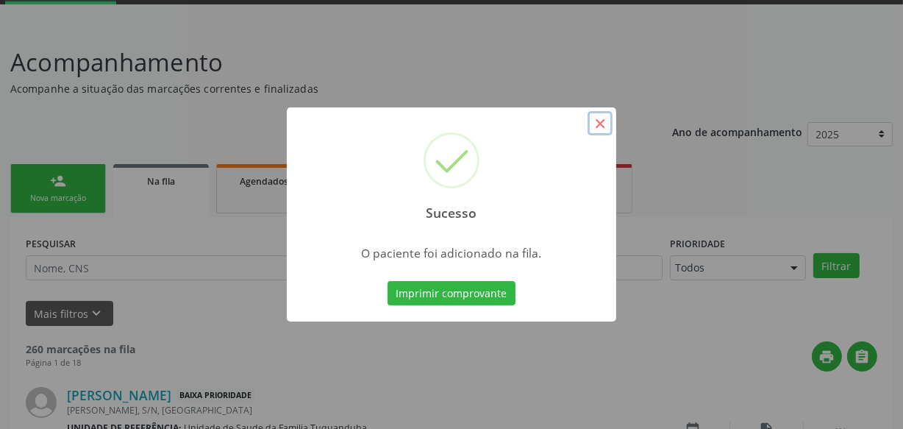
click at [602, 124] on button "×" at bounding box center [600, 123] width 25 height 25
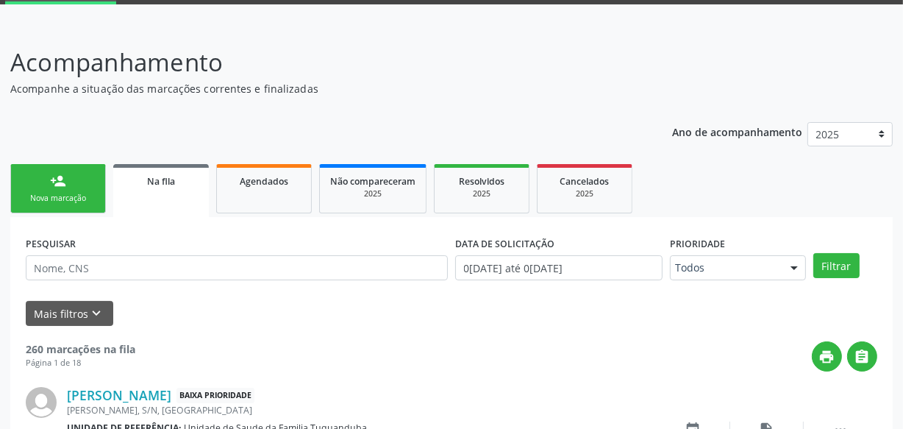
click at [52, 185] on div "person_add" at bounding box center [58, 181] width 16 height 16
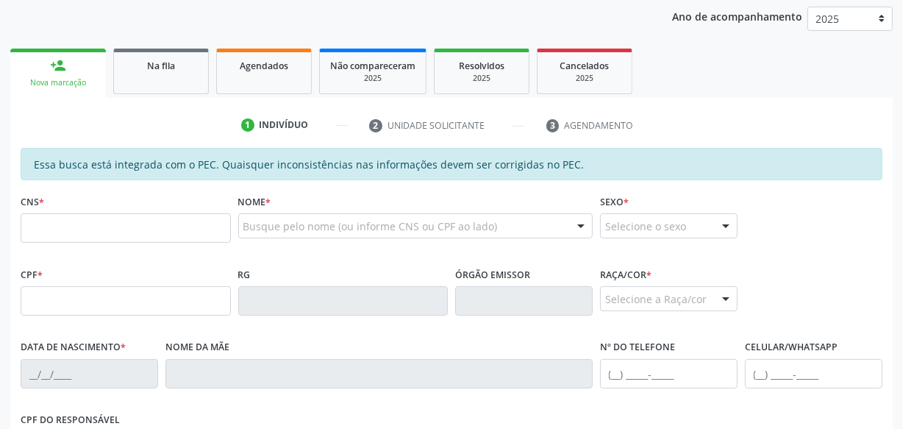
scroll to position [210, 0]
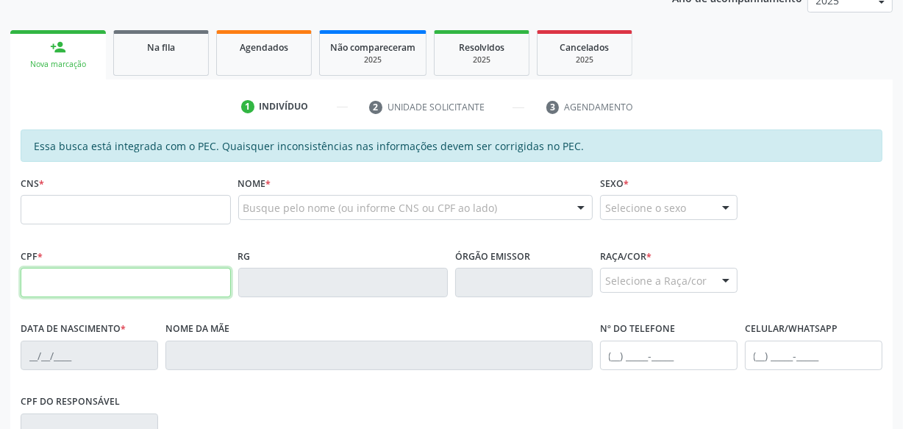
click at [151, 284] on input "text" at bounding box center [126, 282] width 210 height 29
type input "147.746.844-73"
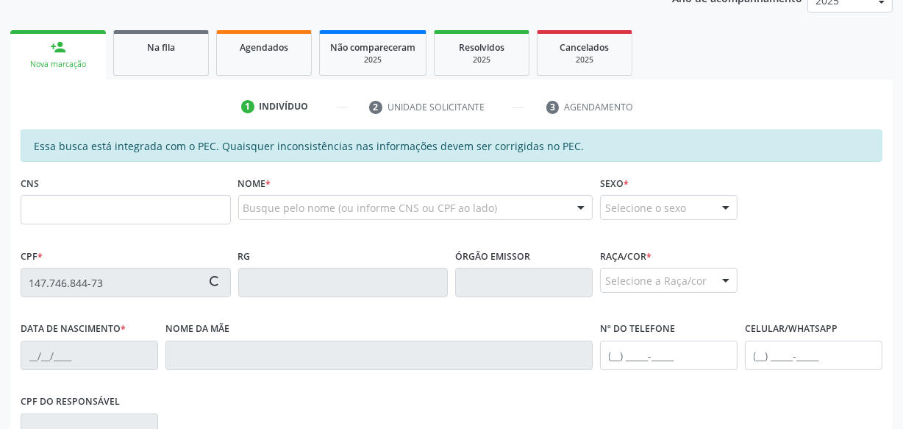
type input "704 6066 7224 2424"
type input "0[DATE]"
type input "[PERSON_NAME]"
type input "[PHONE_NUMBER]"
type input "S/N"
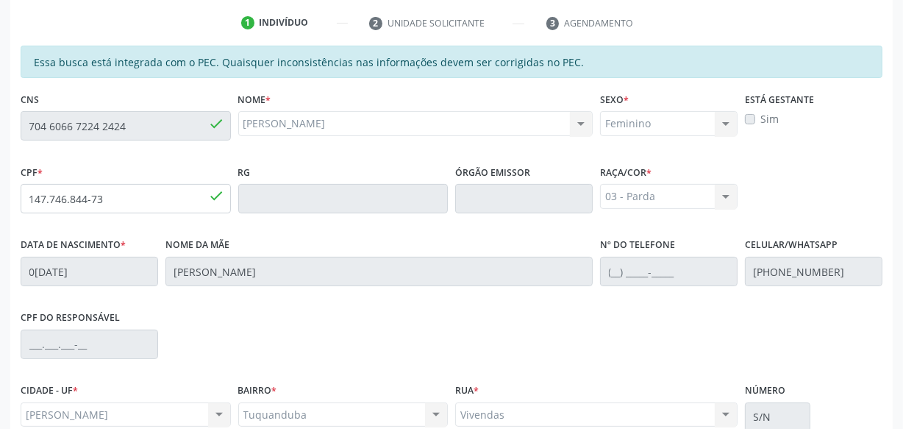
scroll to position [431, 0]
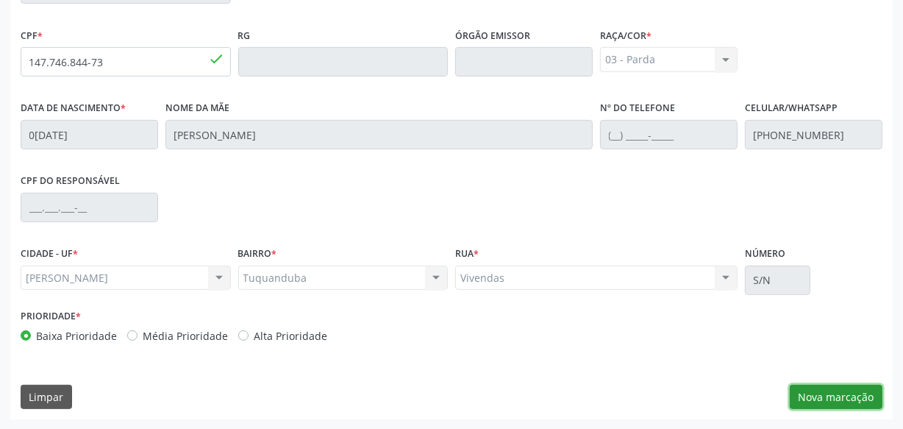
click at [838, 388] on button "Nova marcação" at bounding box center [836, 397] width 93 height 25
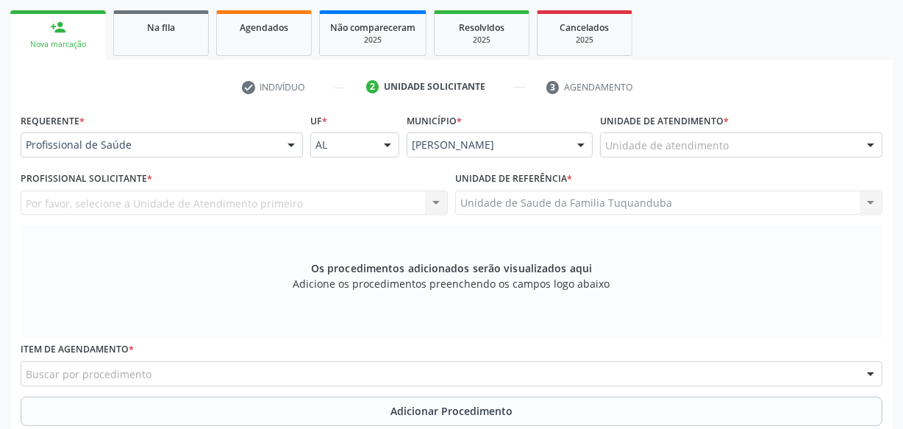
scroll to position [297, 0]
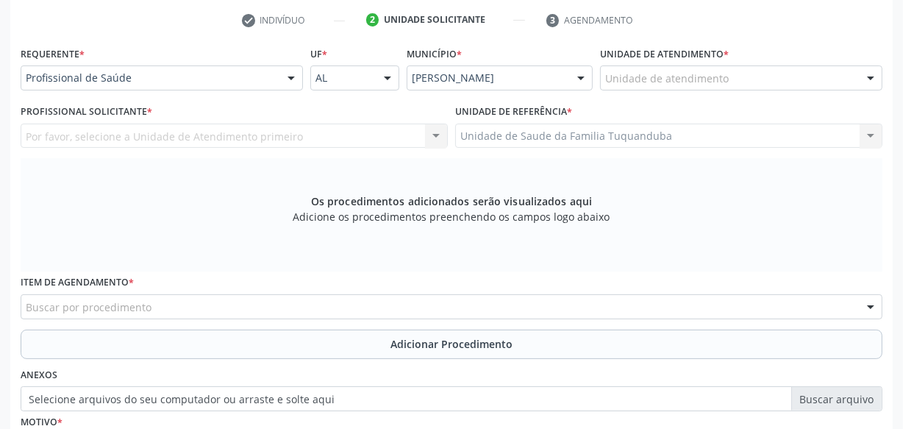
click at [703, 85] on div "Unidade de atendimento" at bounding box center [741, 77] width 282 height 25
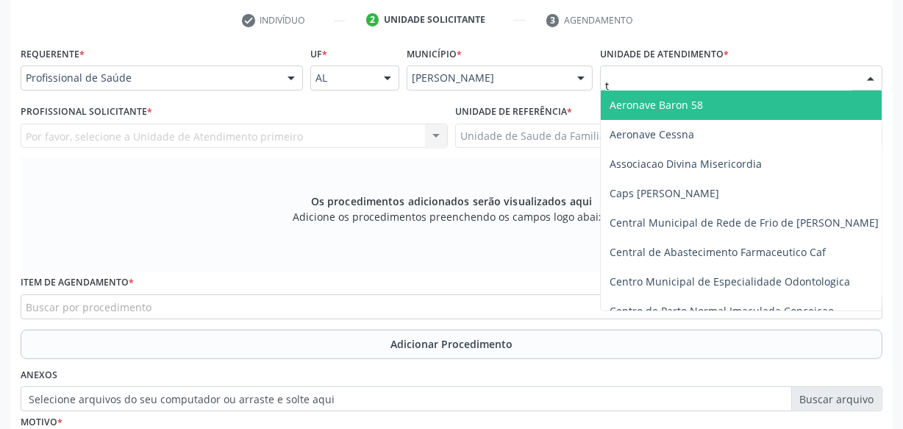
type input "tu"
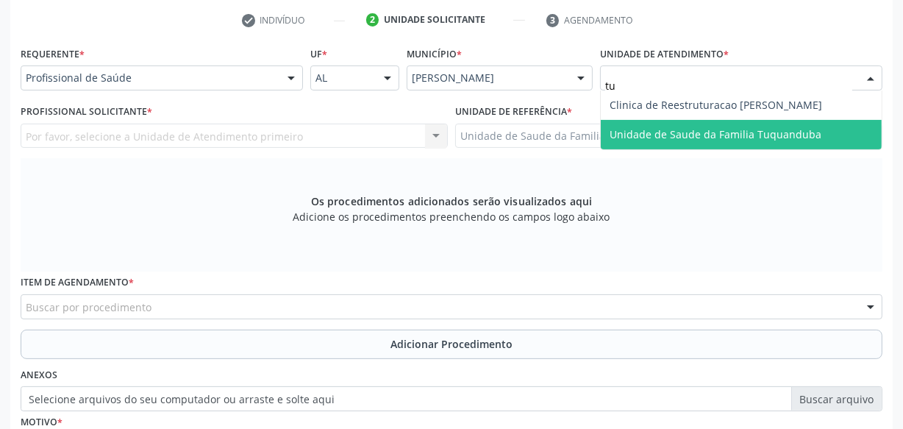
click at [675, 147] on span "Unidade de Saude da Familia Tuquanduba" at bounding box center [741, 134] width 281 height 29
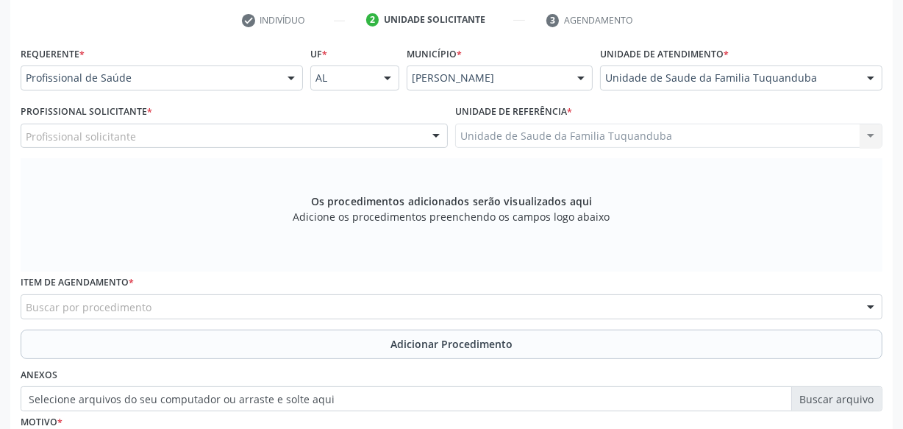
click at [308, 132] on div "Profissional solicitante" at bounding box center [234, 136] width 427 height 25
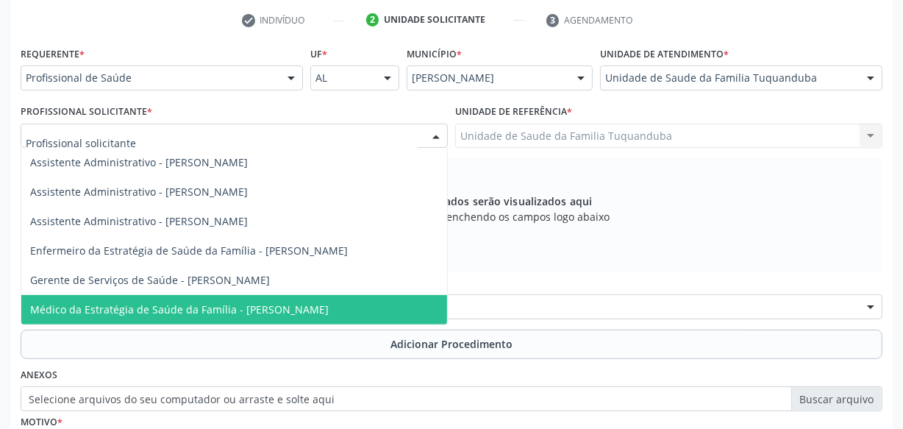
click at [292, 308] on span "Médico da Estratégia de Saúde da Família - [PERSON_NAME]" at bounding box center [179, 309] width 299 height 14
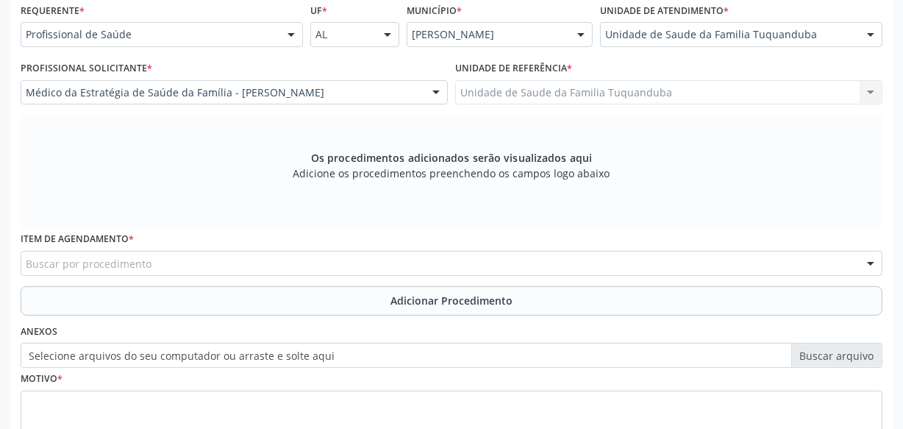
scroll to position [364, 0]
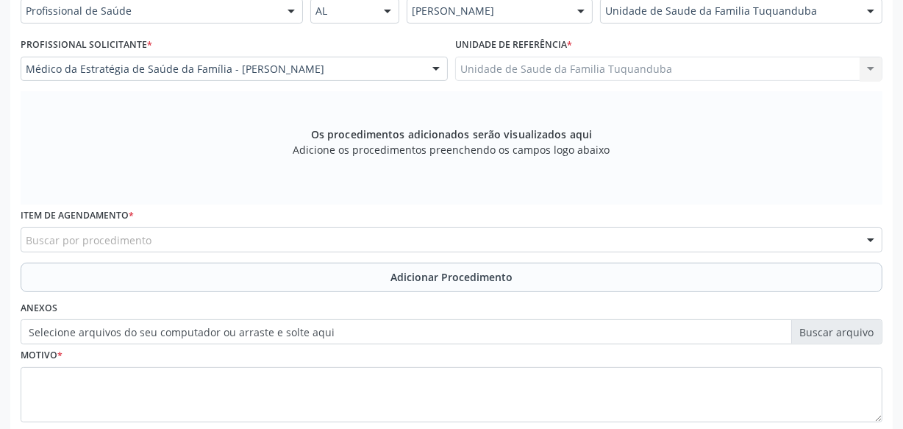
click at [382, 239] on div "Buscar por procedimento" at bounding box center [452, 239] width 862 height 25
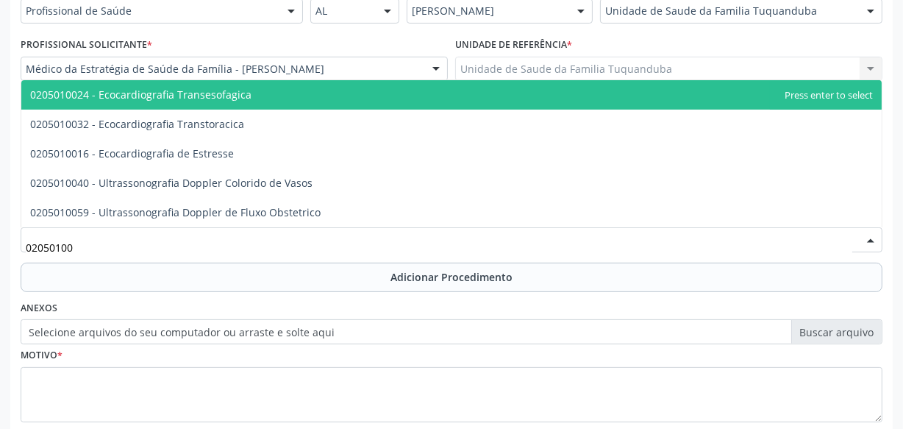
type input "020501003"
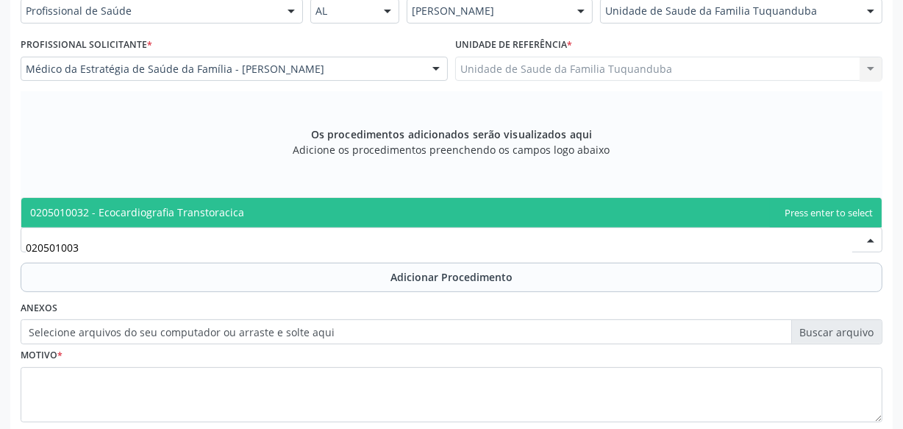
click at [396, 221] on span "0205010032 - Ecocardiografia Transtoracica" at bounding box center [451, 212] width 860 height 29
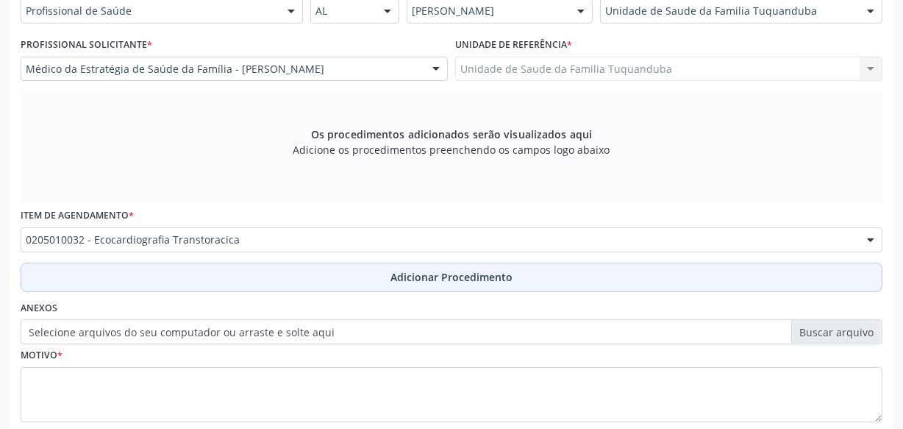
click at [409, 276] on span "Adicionar Procedimento" at bounding box center [452, 276] width 122 height 15
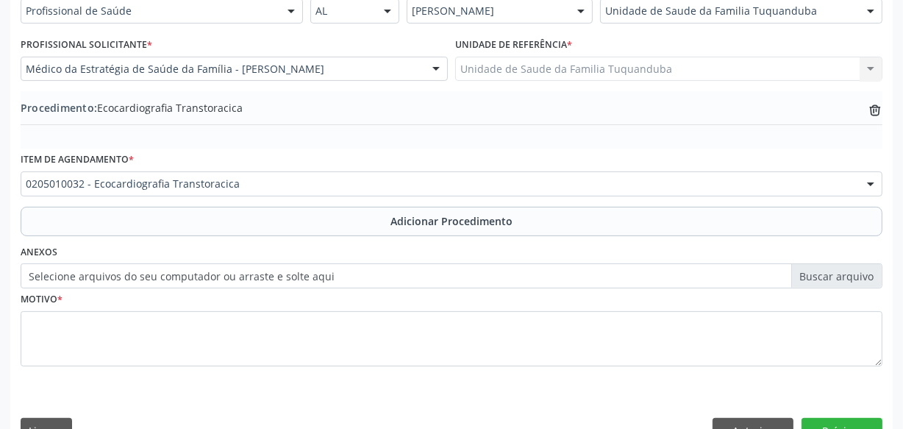
scroll to position [397, 0]
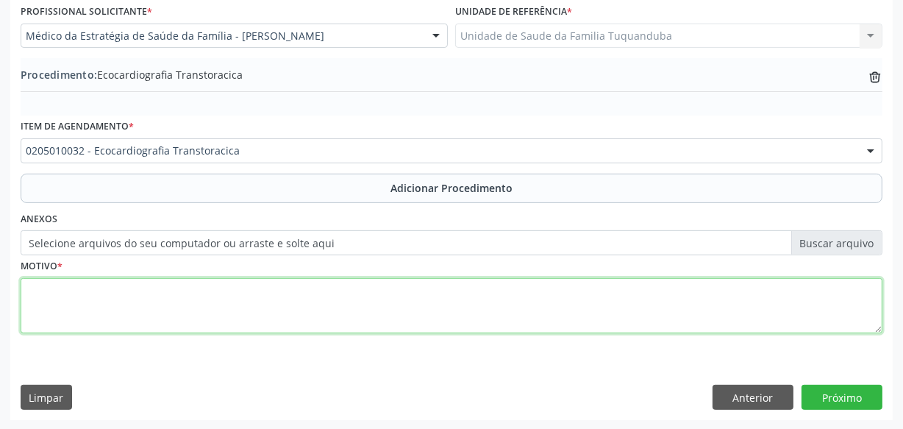
click at [395, 286] on textarea at bounding box center [452, 306] width 862 height 56
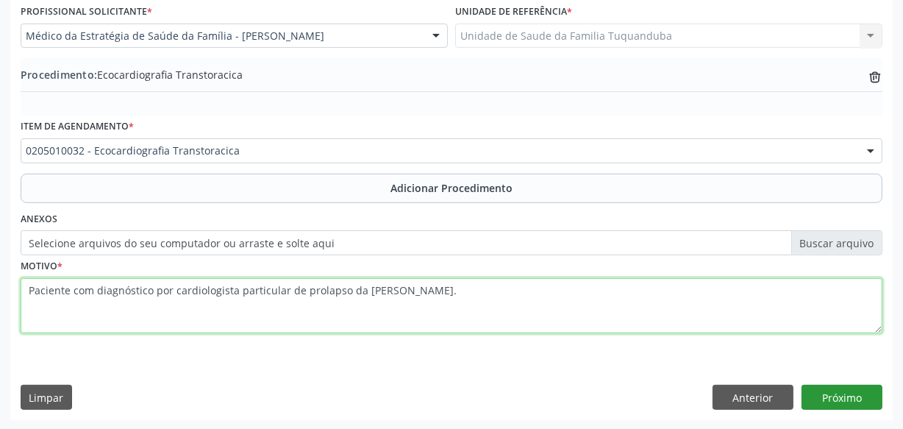
type textarea "Paciente com diagnóstico por cardiologista particular de prolapso da [PERSON_NA…"
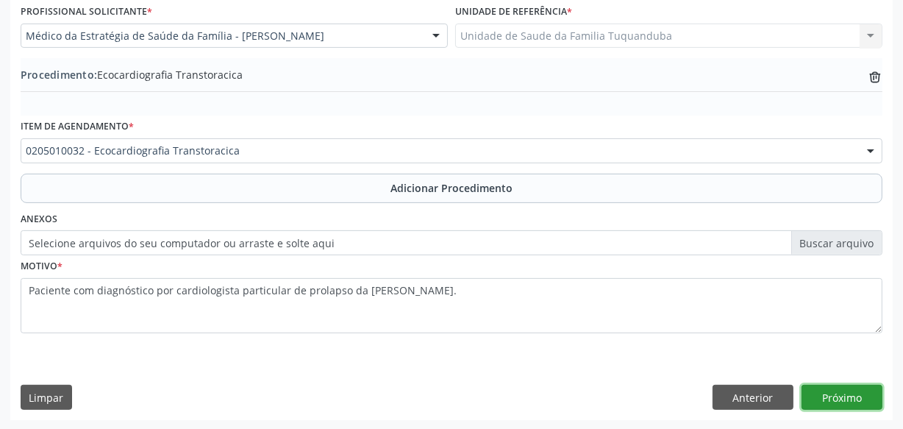
click at [853, 385] on button "Próximo" at bounding box center [842, 397] width 81 height 25
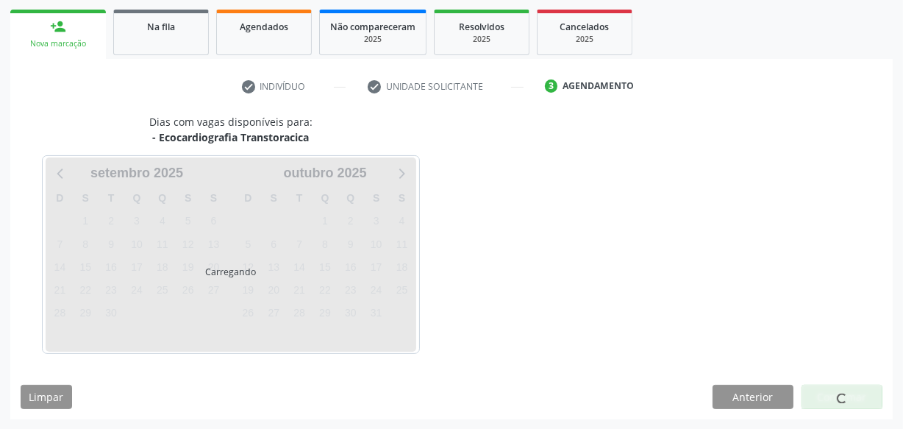
scroll to position [274, 0]
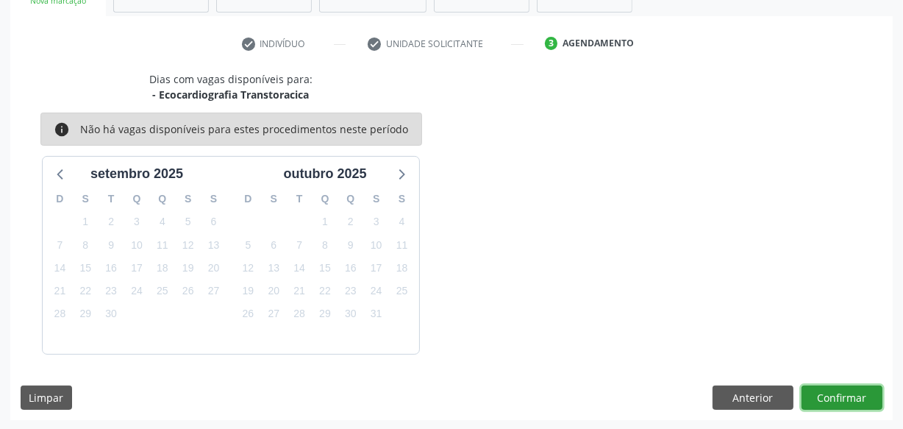
click at [849, 386] on button "Confirmar" at bounding box center [842, 397] width 81 height 25
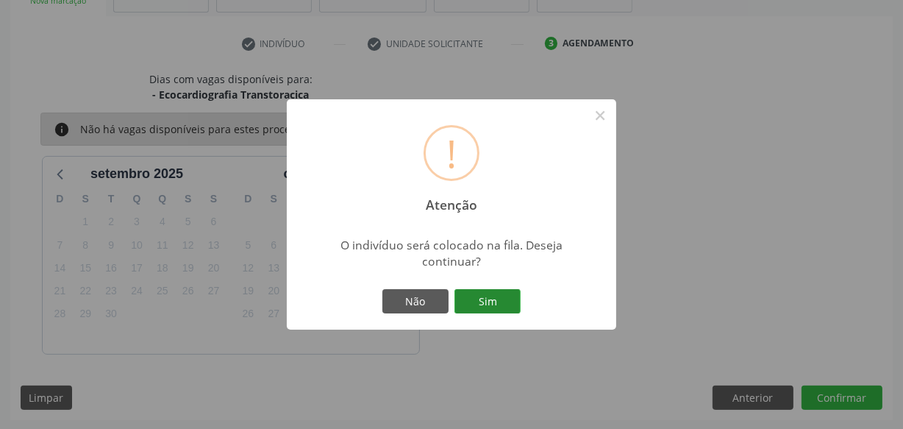
click at [500, 303] on button "Sim" at bounding box center [487, 301] width 66 height 25
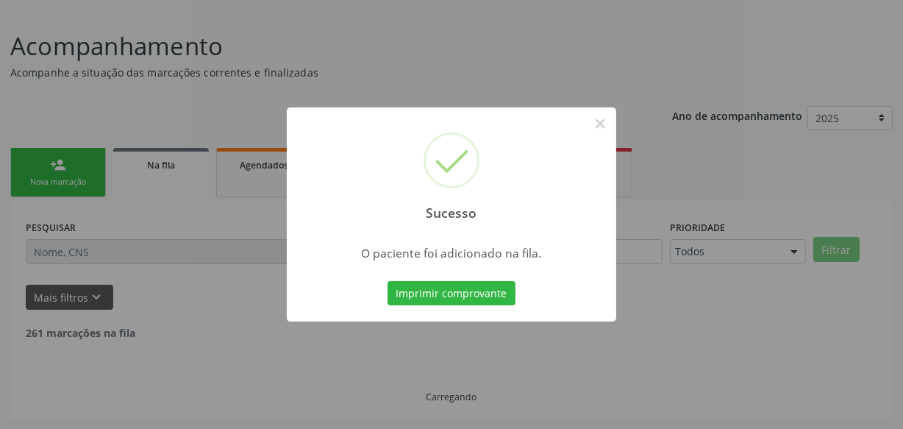
scroll to position [76, 0]
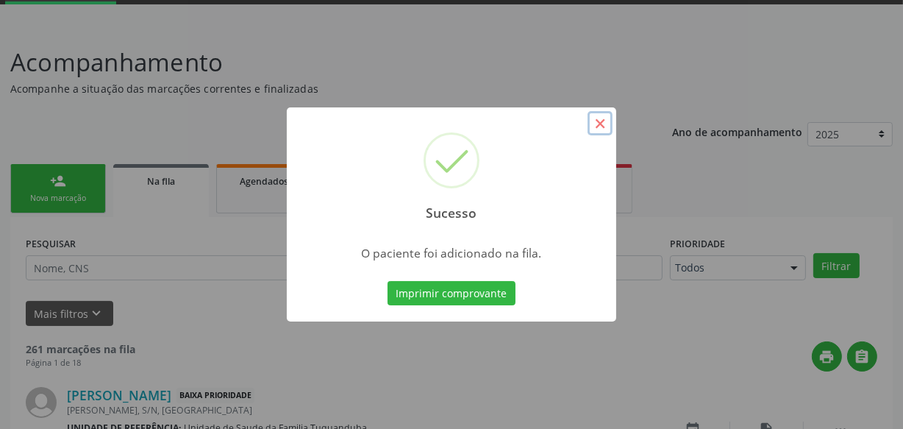
click at [600, 125] on button "×" at bounding box center [600, 123] width 25 height 25
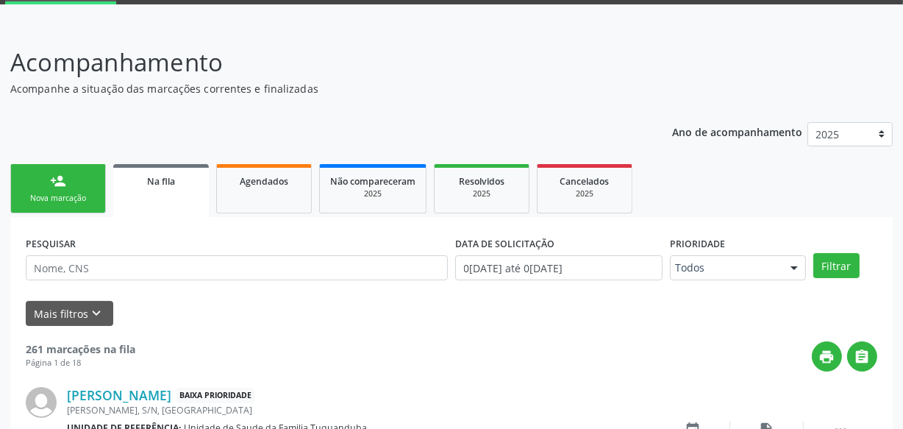
click at [76, 188] on link "person_add Nova marcação" at bounding box center [58, 188] width 96 height 49
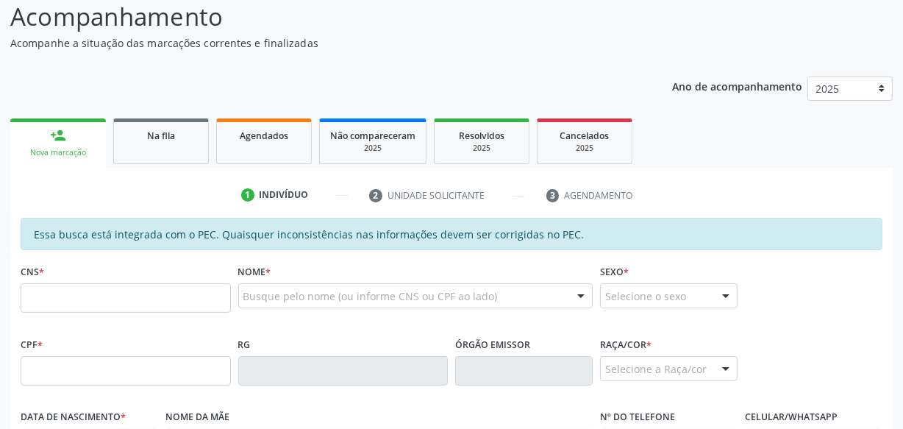
scroll to position [277, 0]
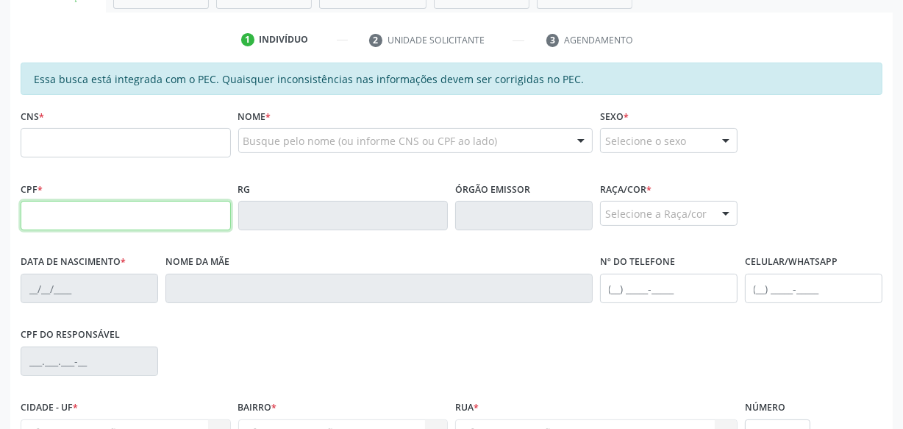
click at [140, 215] on input "text" at bounding box center [126, 215] width 210 height 29
type input "147.746.844-73"
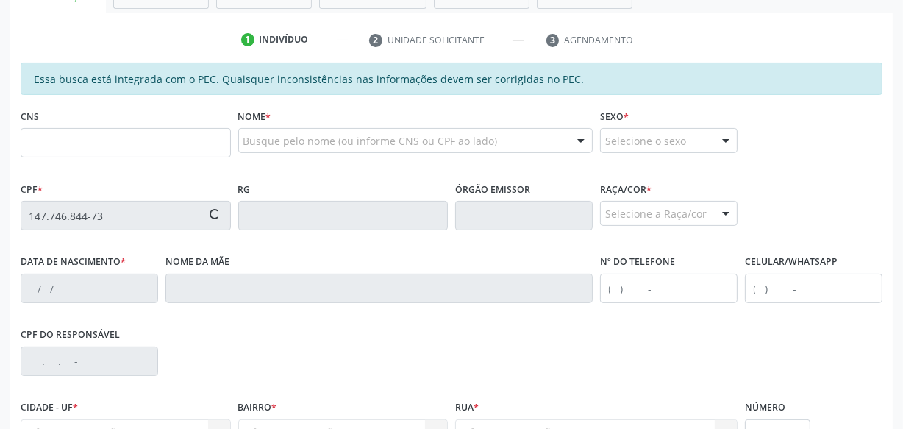
type input "704 6066 7224 2424"
type input "0[DATE]"
type input "[PERSON_NAME]"
type input "[PHONE_NUMBER]"
type input "S/N"
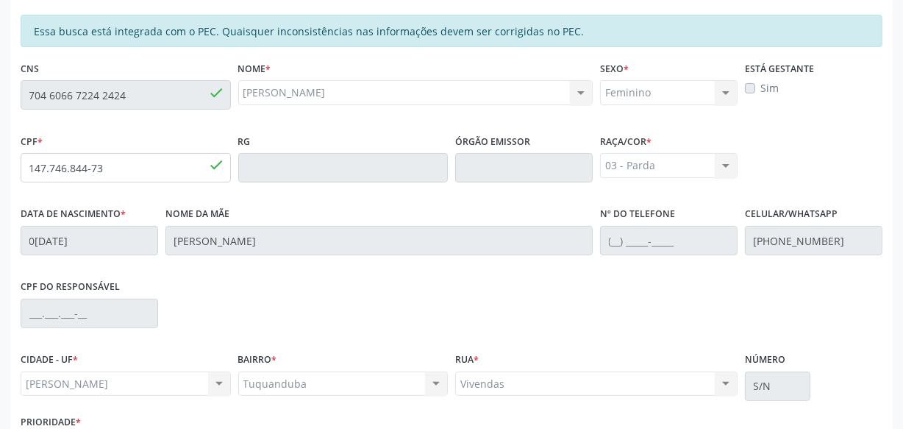
scroll to position [431, 0]
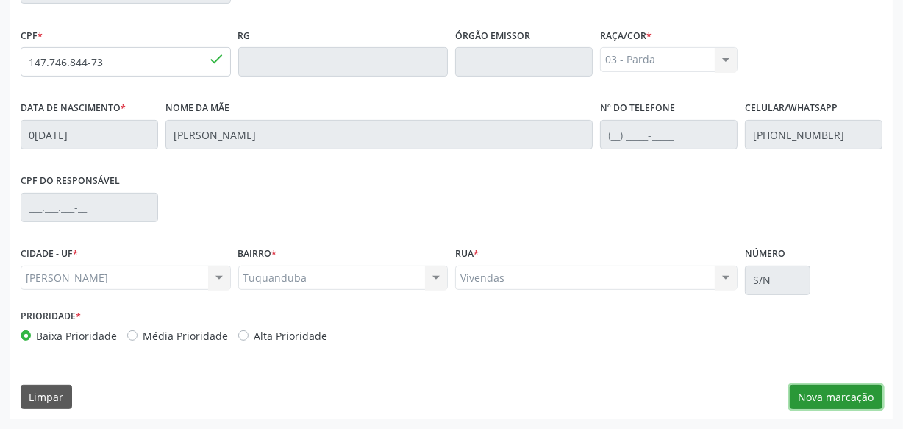
click at [845, 393] on button "Nova marcação" at bounding box center [836, 397] width 93 height 25
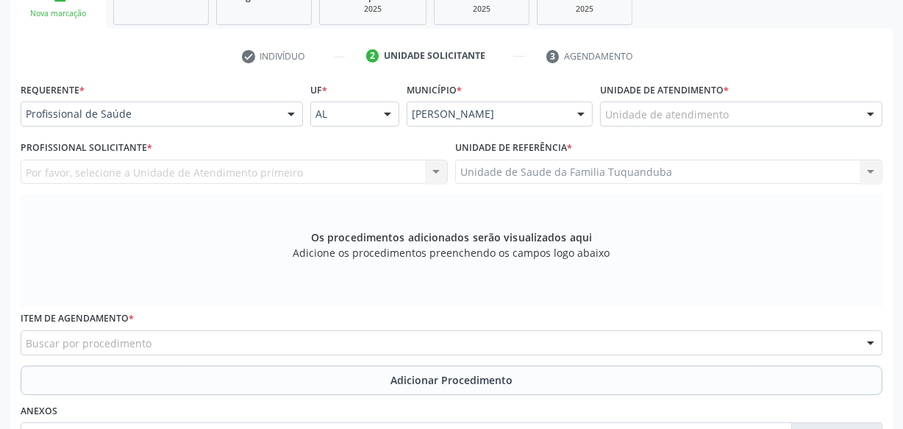
scroll to position [230, 0]
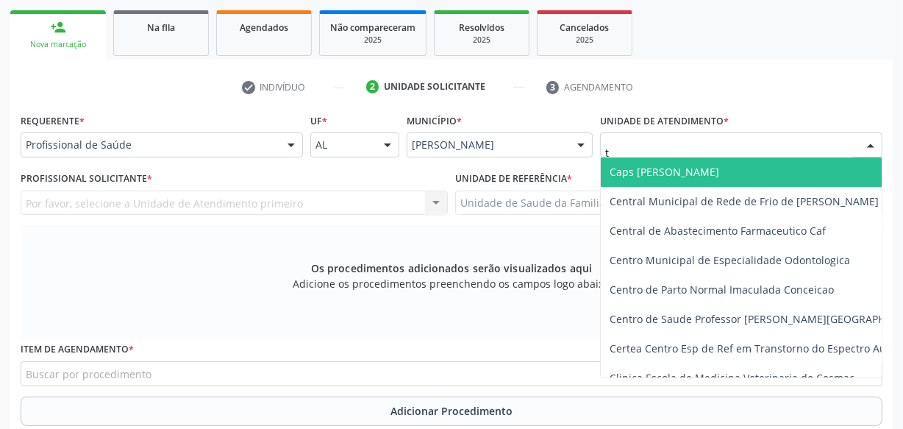
type input "tu"
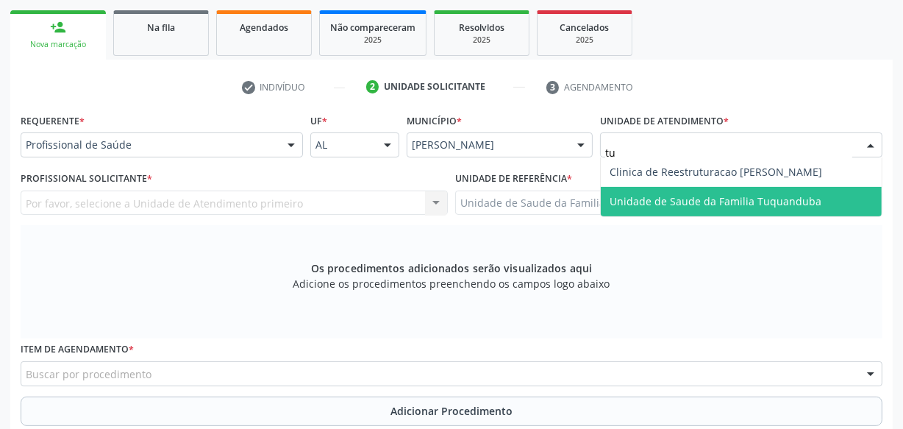
click at [661, 202] on span "Unidade de Saude da Familia Tuquanduba" at bounding box center [716, 201] width 212 height 14
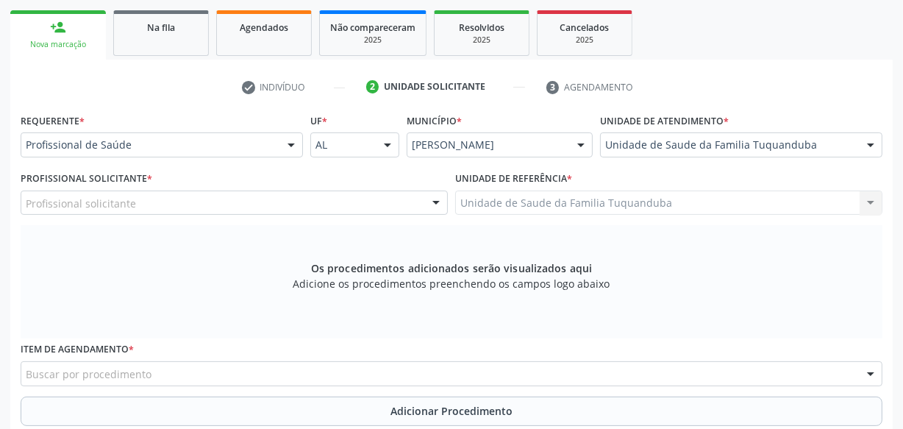
click at [235, 199] on div "Profissional solicitante" at bounding box center [234, 202] width 427 height 25
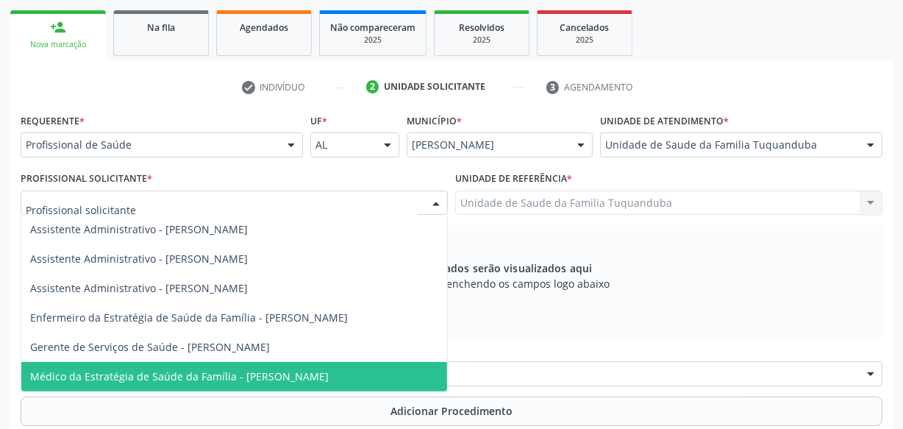
click at [242, 379] on span "Médico da Estratégia de Saúde da Família - [PERSON_NAME]" at bounding box center [179, 376] width 299 height 14
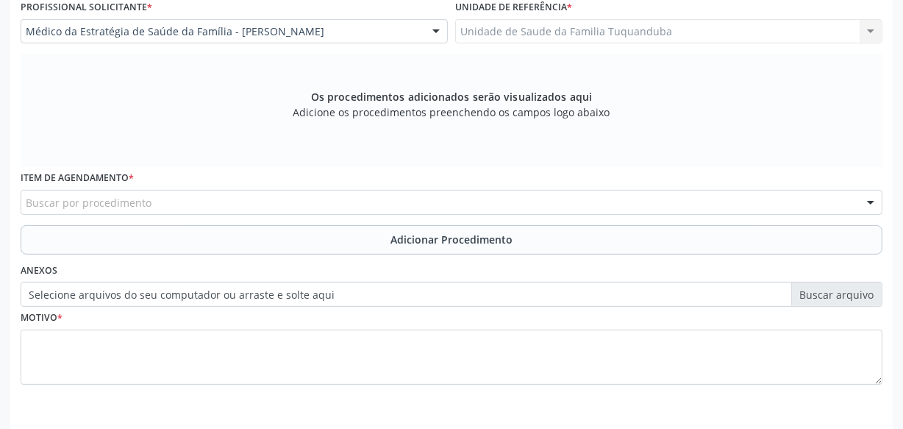
scroll to position [431, 0]
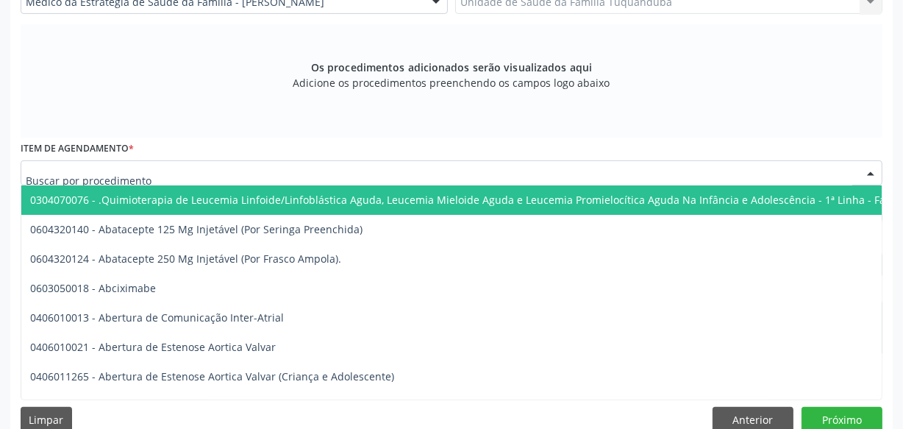
click at [240, 173] on div at bounding box center [452, 172] width 862 height 25
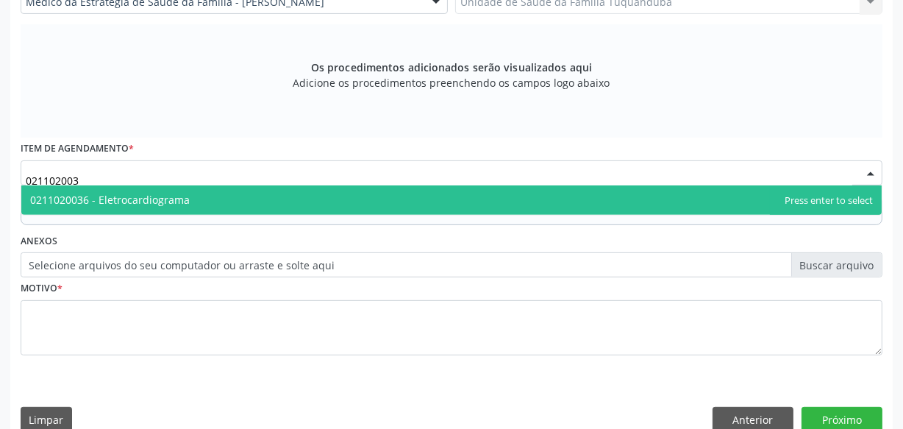
click at [287, 190] on span "0211020036 - Eletrocardiograma" at bounding box center [451, 199] width 860 height 29
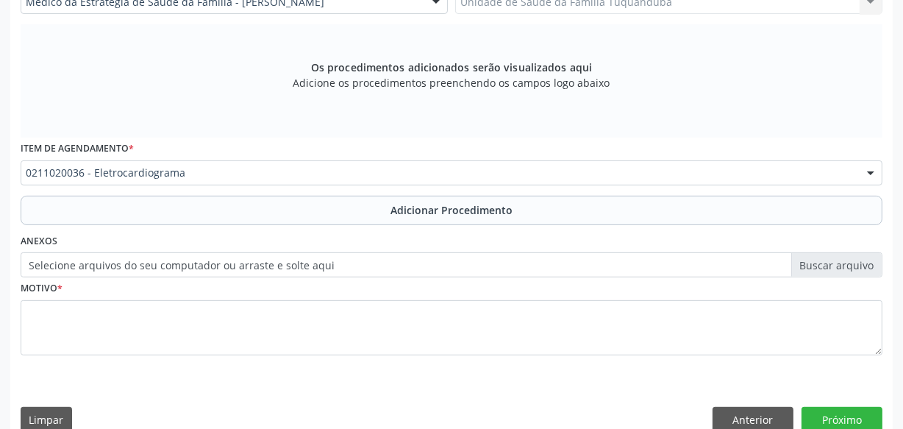
click at [280, 196] on span "0304070076 - .Quimioterapia de Leucemia Linfoide/Linfoblástica Aguda, Leucemia …" at bounding box center [503, 200] width 946 height 14
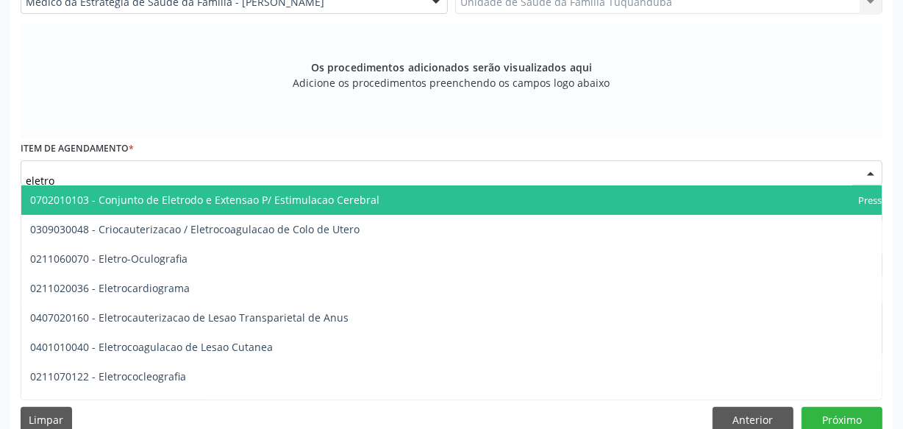
type input "eletroc"
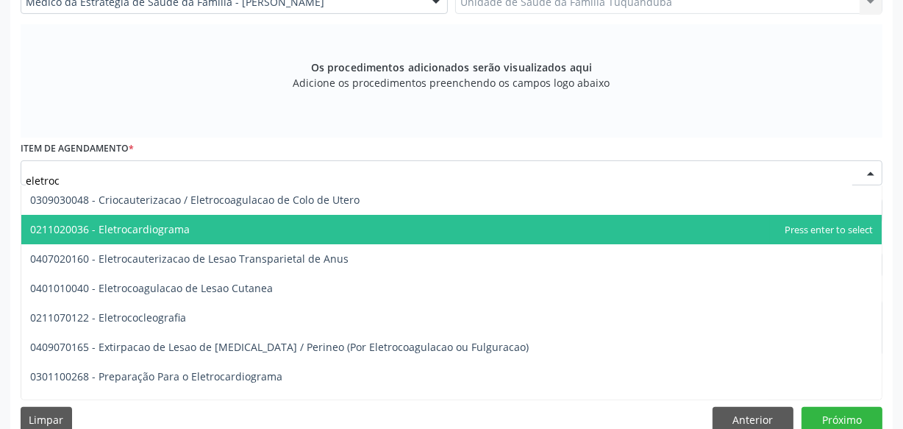
click at [215, 228] on span "0211020036 - Eletrocardiograma" at bounding box center [451, 229] width 860 height 29
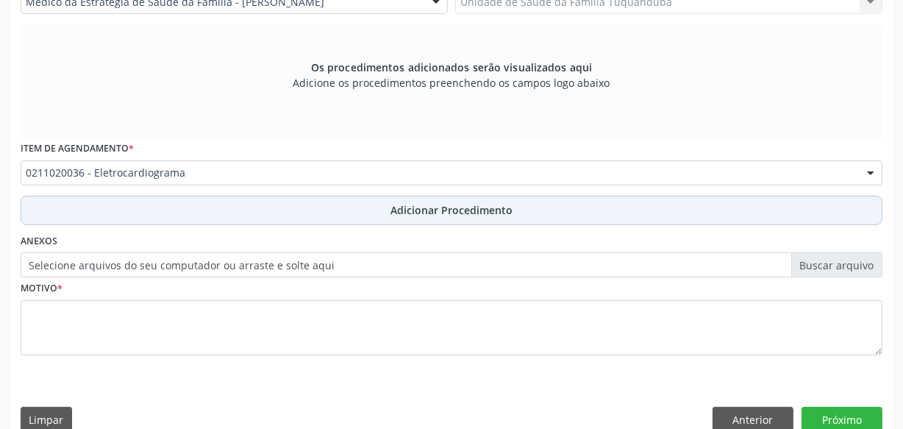
click at [288, 203] on button "Adicionar Procedimento" at bounding box center [452, 210] width 862 height 29
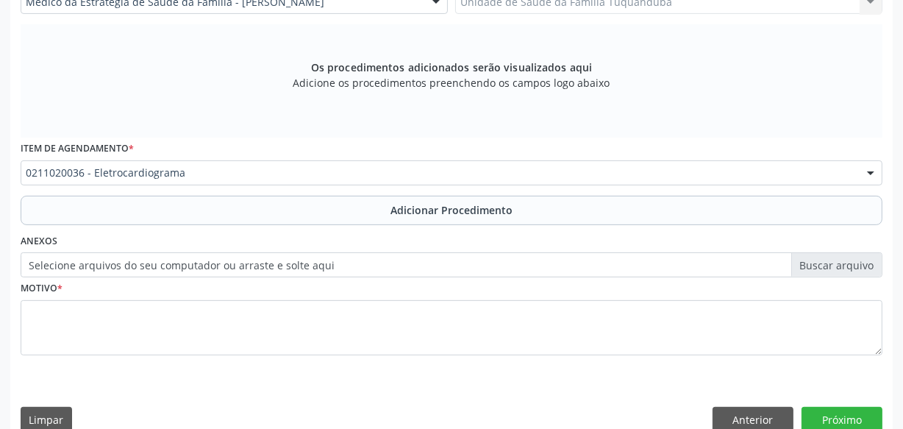
scroll to position [397, 0]
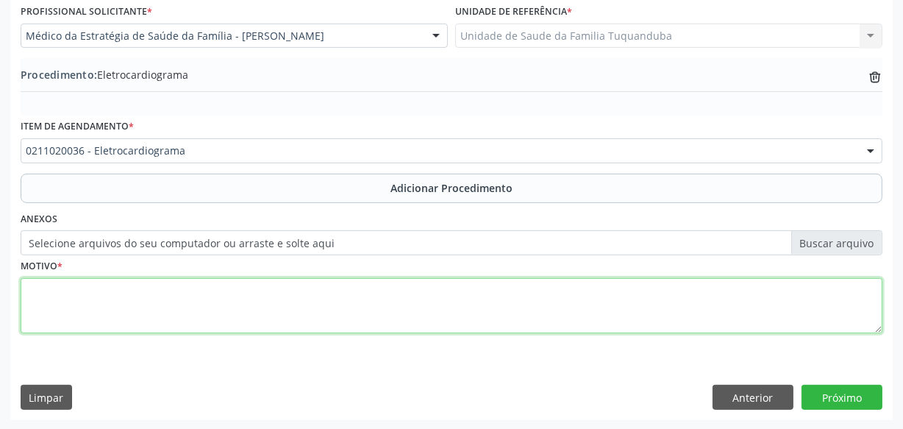
click at [278, 307] on textarea at bounding box center [452, 306] width 862 height 56
type textarea "Avaliação de taquicardia e arritmia."
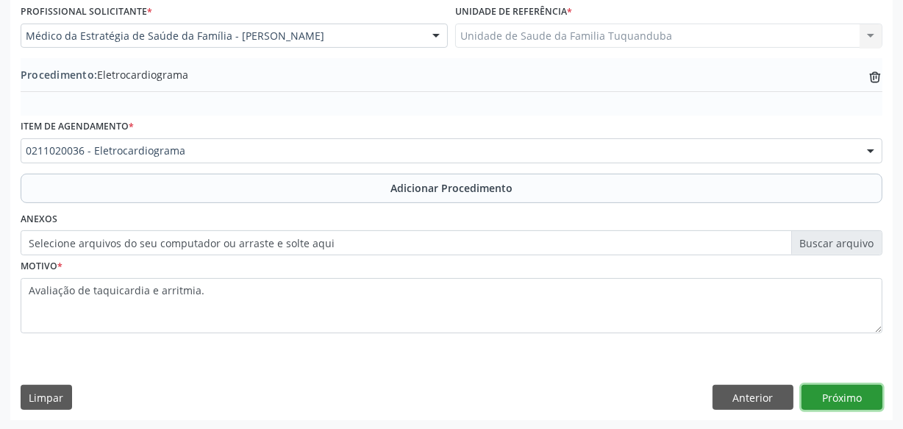
click at [827, 394] on button "Próximo" at bounding box center [842, 397] width 81 height 25
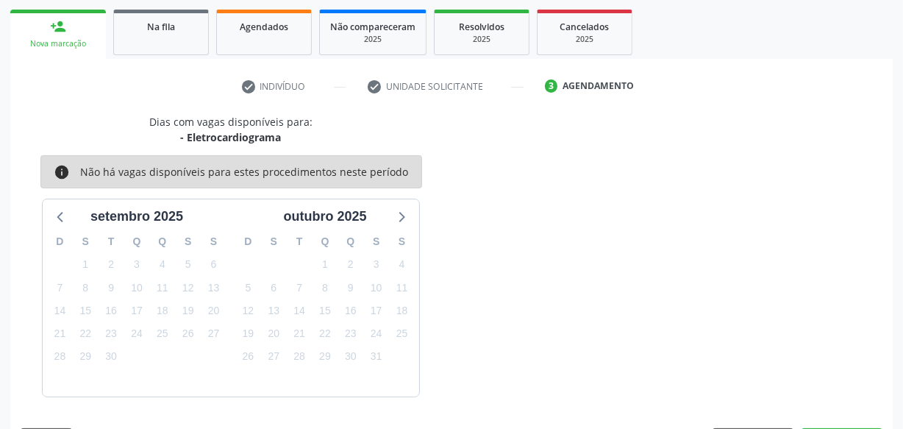
scroll to position [274, 0]
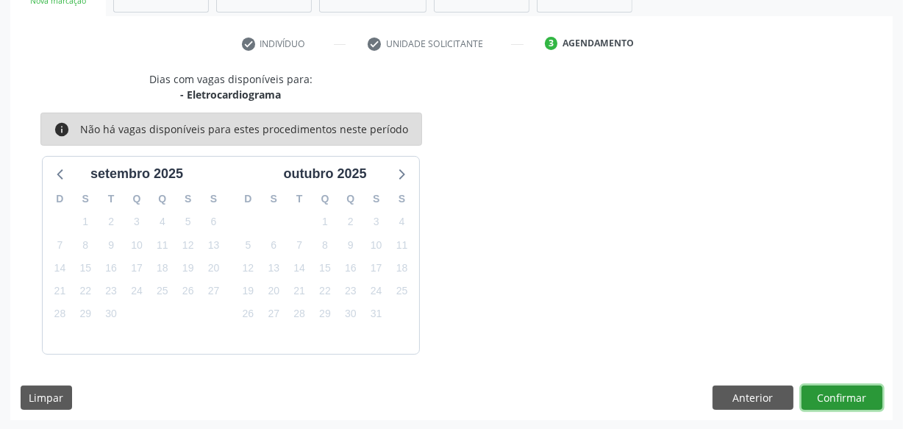
click at [827, 388] on button "Confirmar" at bounding box center [842, 397] width 81 height 25
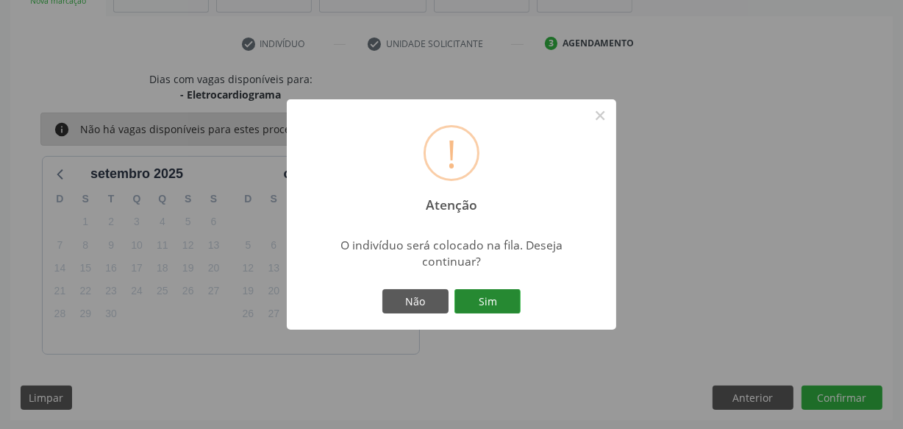
click at [493, 302] on button "Sim" at bounding box center [487, 301] width 66 height 25
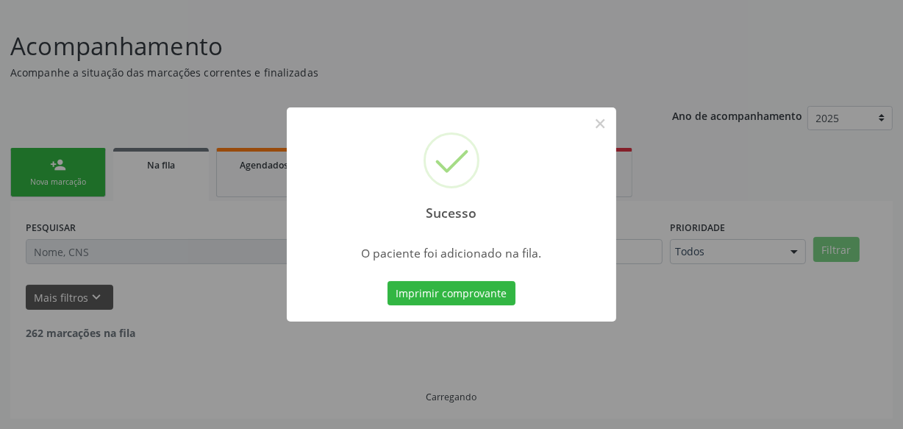
scroll to position [76, 0]
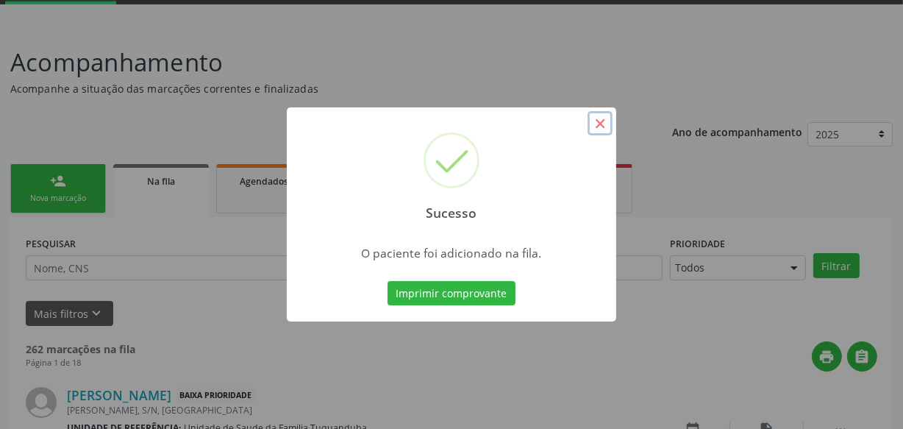
click at [602, 118] on button "×" at bounding box center [600, 123] width 25 height 25
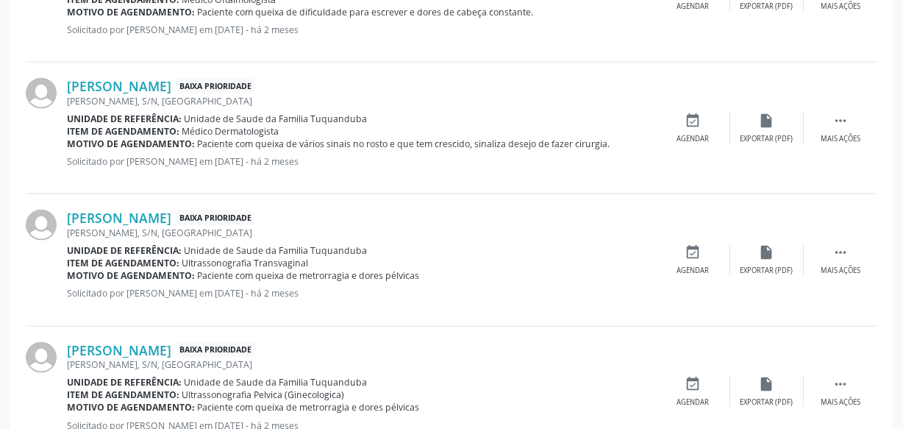
scroll to position [2111, 0]
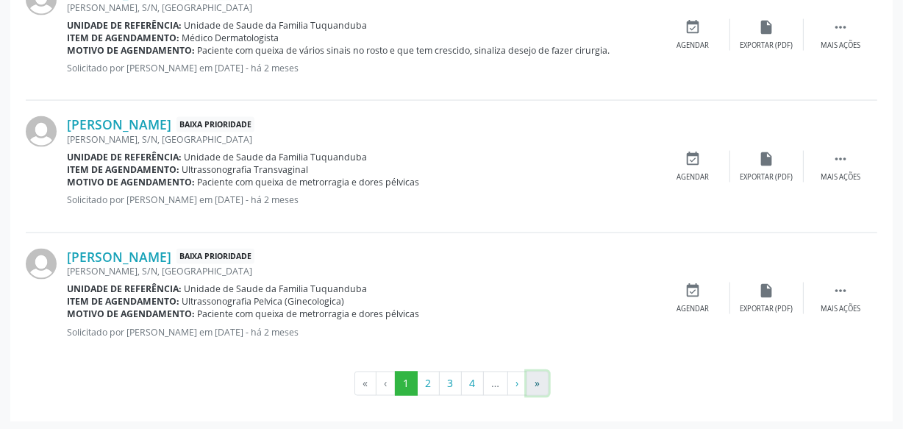
click at [537, 382] on button "»" at bounding box center [538, 383] width 22 height 25
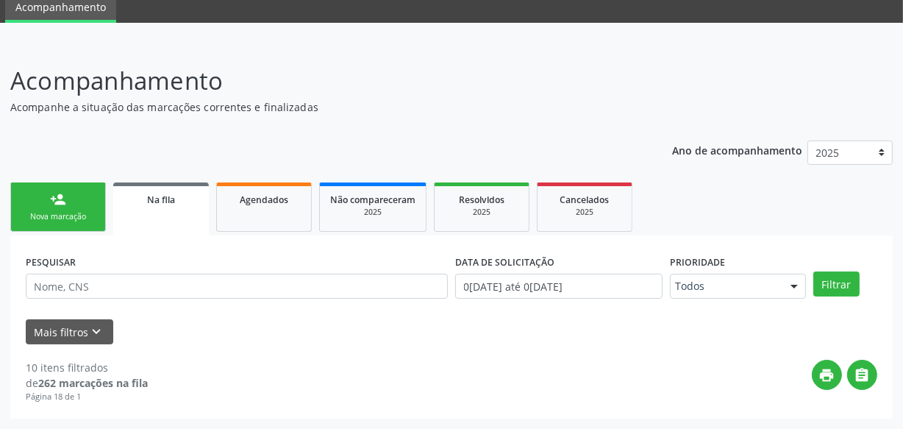
scroll to position [57, 0]
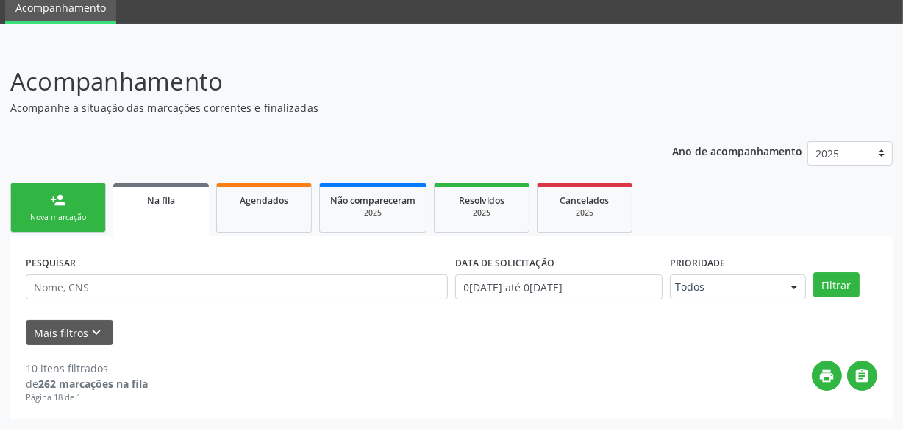
click at [66, 213] on div "Nova marcação" at bounding box center [58, 217] width 74 height 11
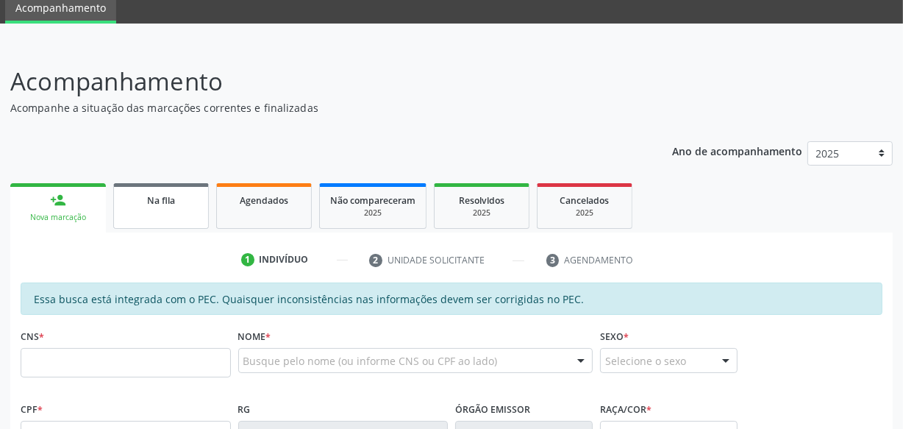
click at [160, 216] on link "Na fila" at bounding box center [161, 206] width 96 height 46
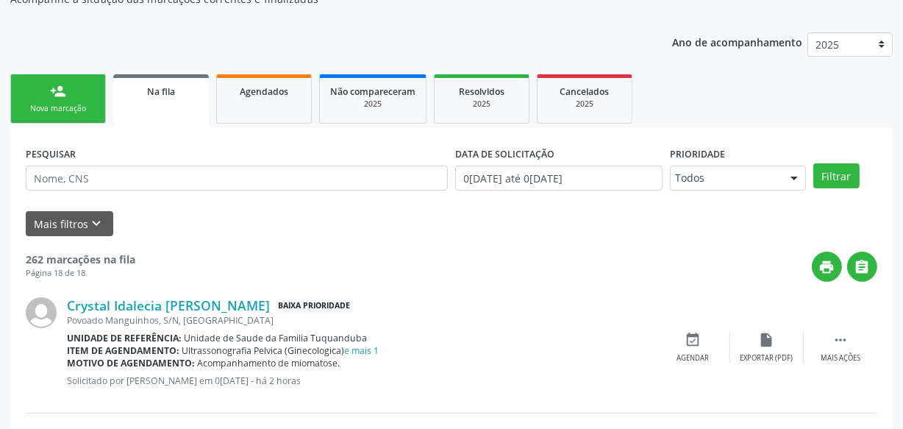
scroll to position [0, 0]
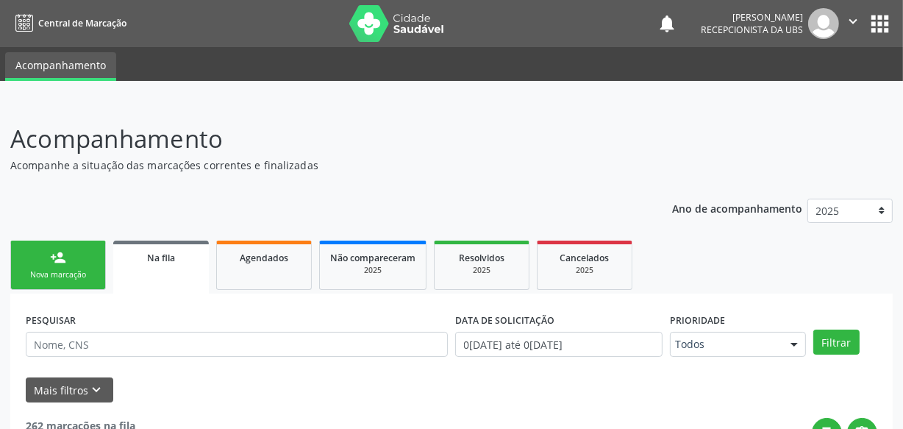
click at [81, 249] on link "person_add Nova marcação" at bounding box center [58, 264] width 96 height 49
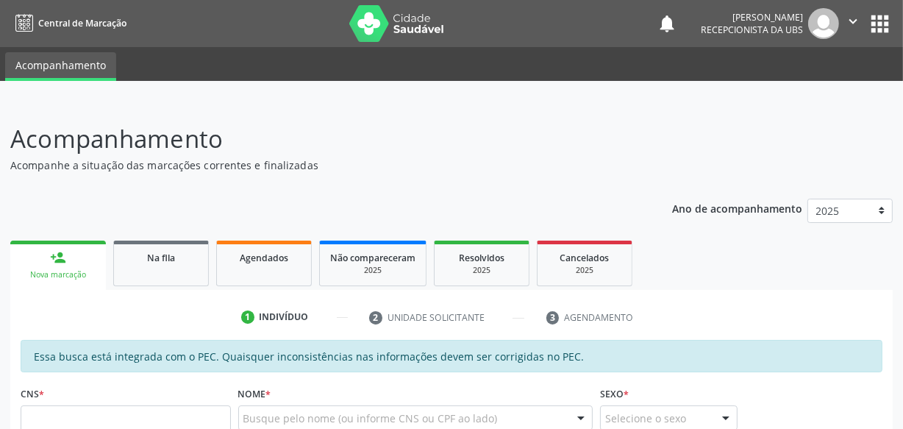
click at [853, 23] on icon "" at bounding box center [853, 21] width 16 height 16
click at [819, 84] on link "Sair" at bounding box center [815, 89] width 101 height 21
